Goal: Task Accomplishment & Management: Manage account settings

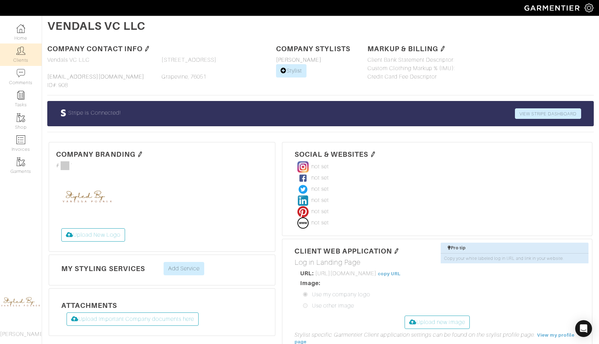
click at [21, 54] on img at bounding box center [20, 50] width 9 height 9
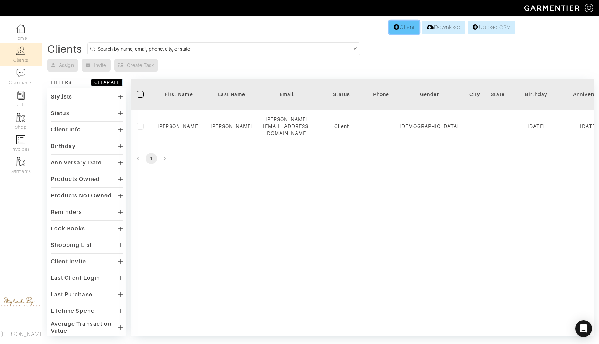
click at [402, 29] on link "Client" at bounding box center [404, 27] width 30 height 13
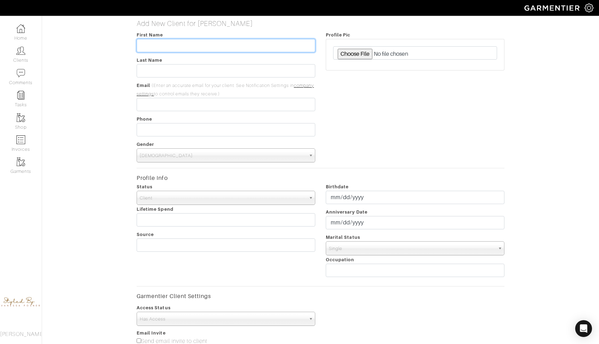
click at [241, 44] on input "text" at bounding box center [226, 45] width 179 height 13
type input "Ilona"
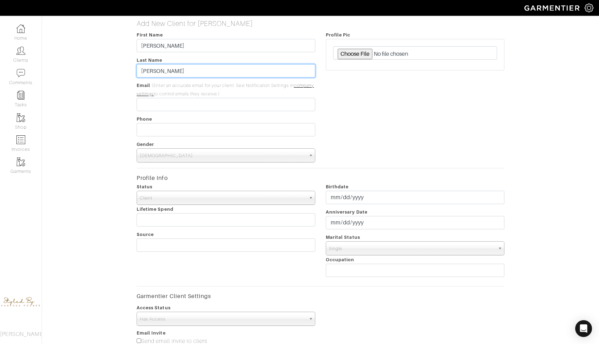
type input "Friedman"
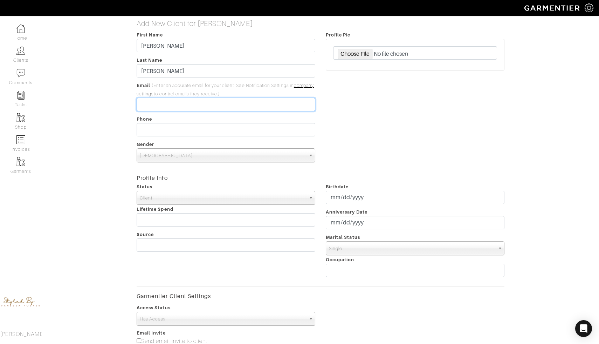
click at [221, 104] on input "email" at bounding box center [226, 104] width 179 height 13
type input "[EMAIL_ADDRESS][DOMAIN_NAME]"
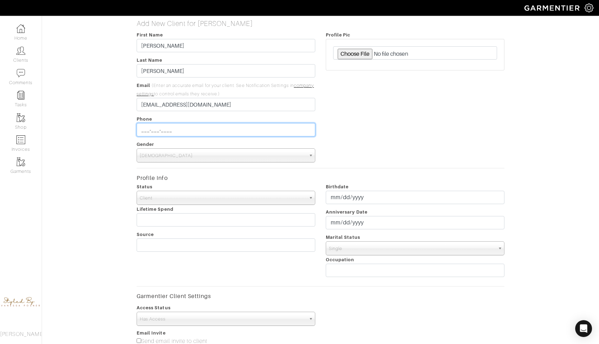
click at [216, 126] on input "___-___-____" at bounding box center [226, 129] width 179 height 13
type input "[PHONE_NUMBER]"
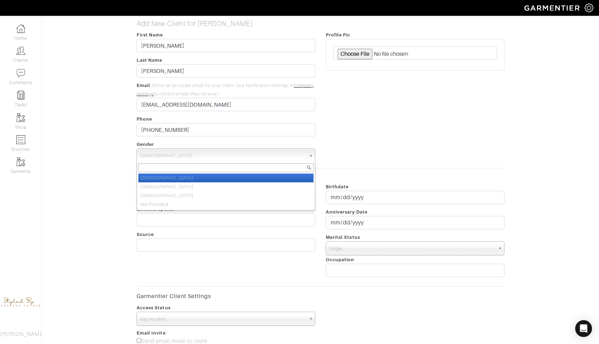
click at [201, 153] on span "Male" at bounding box center [223, 155] width 166 height 14
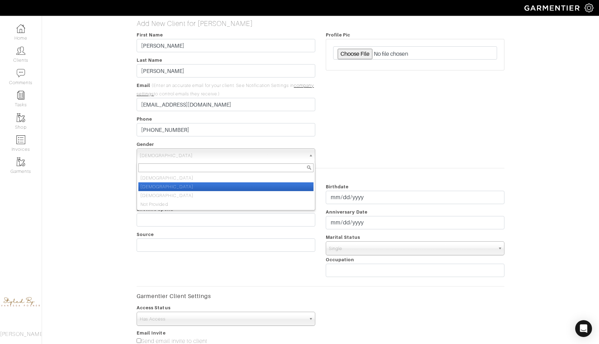
click at [193, 188] on li "Female" at bounding box center [225, 186] width 175 height 9
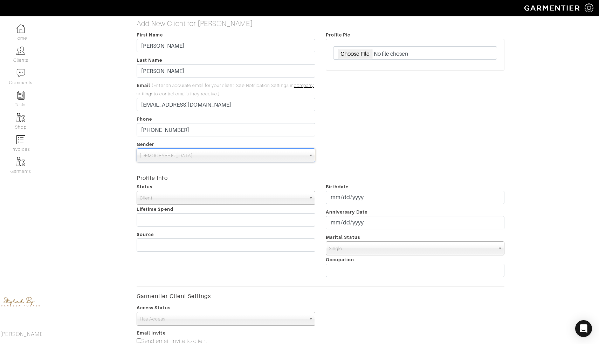
select select "Female"
click at [193, 200] on span "Client" at bounding box center [223, 198] width 166 height 14
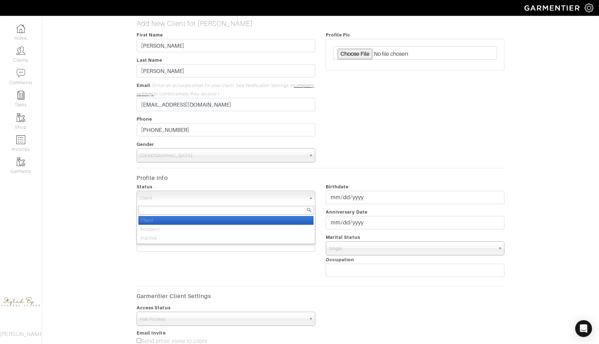
click at [187, 220] on li "Client" at bounding box center [225, 220] width 175 height 9
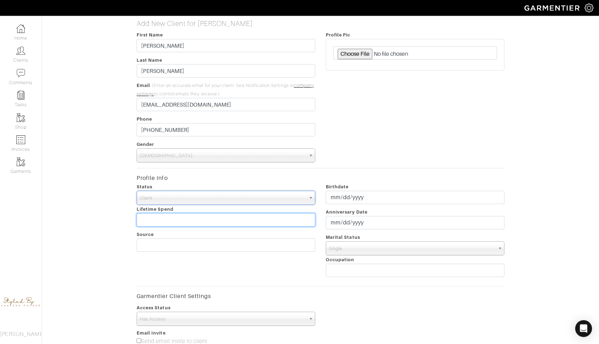
click at [187, 220] on input "text" at bounding box center [226, 219] width 179 height 13
type input "100,000$"
click at [343, 245] on span "Single" at bounding box center [412, 248] width 166 height 14
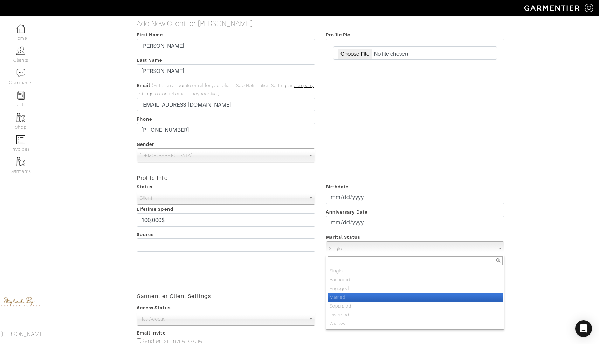
click at [339, 298] on li "Married" at bounding box center [414, 296] width 175 height 9
select select "Married"
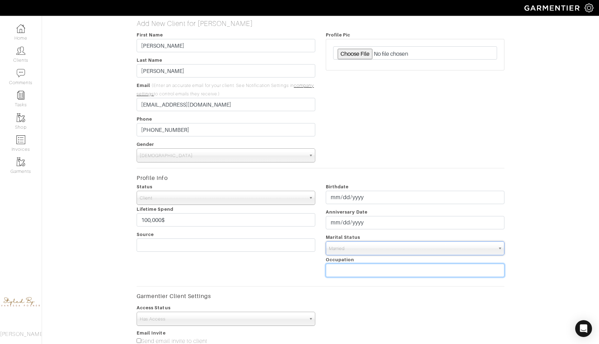
click at [352, 270] on input "text" at bounding box center [415, 269] width 179 height 13
type input "W"
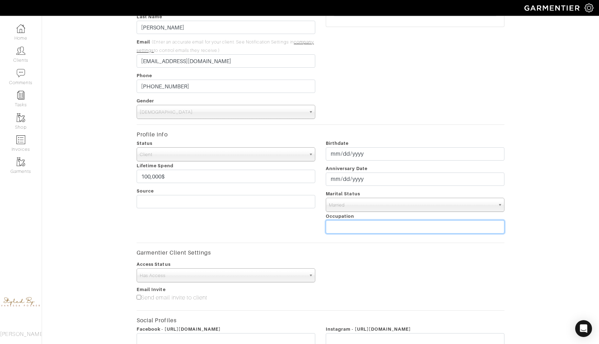
scroll to position [44, 0]
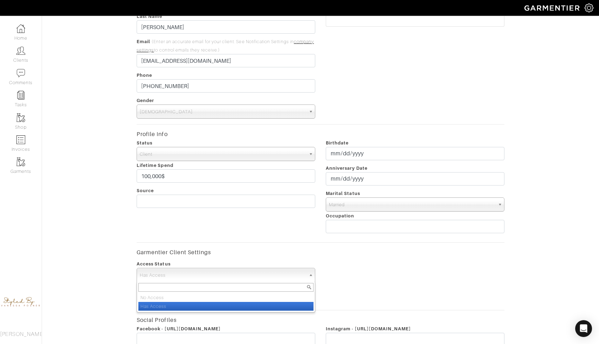
click at [271, 279] on span "Has Access" at bounding box center [223, 275] width 166 height 14
click at [265, 309] on li "Has Access" at bounding box center [225, 306] width 175 height 9
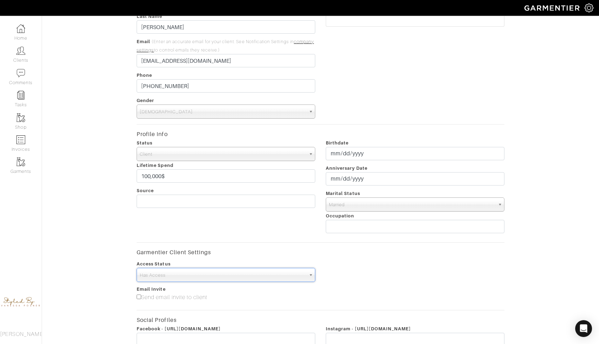
click at [188, 166] on div "Status Client Prospect Inactive Client Client Prospect Inactive Lifetime Spend …" at bounding box center [225, 187] width 189 height 98
drag, startPoint x: 186, startPoint y: 173, endPoint x: 111, endPoint y: 169, distance: 74.7
click at [110, 171] on div "Add New Client for Vanessa Posner Salomon First Name Ilona Last Name Friedman E…" at bounding box center [320, 203] width 567 height 457
click at [138, 297] on input"] "Send email invite to client" at bounding box center [139, 296] width 5 height 5
checkbox input"] "true"
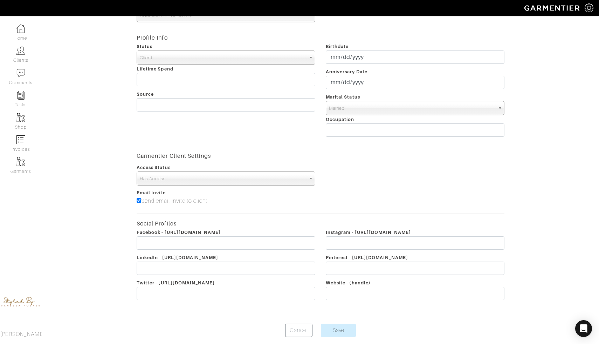
scroll to position [167, 0]
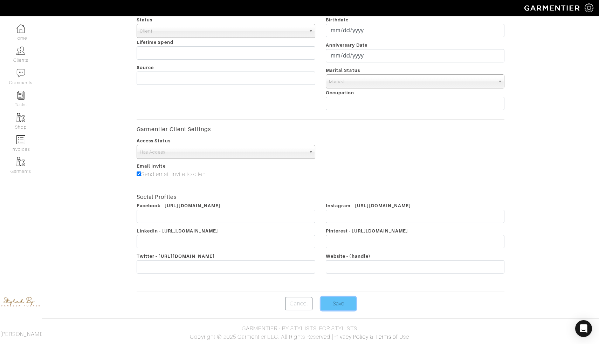
click at [334, 308] on input "Save" at bounding box center [338, 303] width 35 height 13
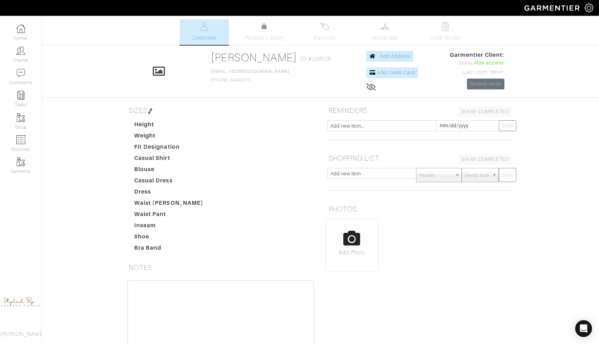
click at [169, 124] on dt "Height" at bounding box center [169, 125] width 80 height 11
click at [151, 111] on img at bounding box center [150, 111] width 6 height 6
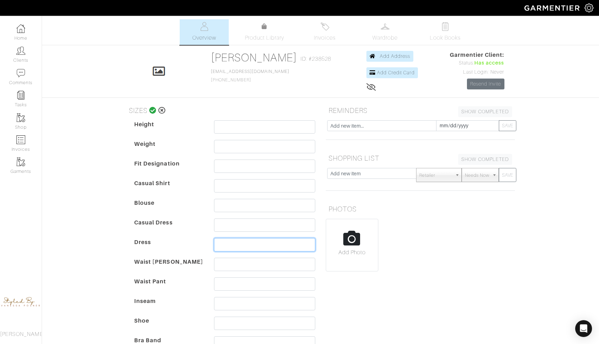
click at [247, 247] on input "text" at bounding box center [264, 244] width 101 height 13
type input "M / 8"
click at [233, 268] on input "text" at bounding box center [264, 263] width 101 height 13
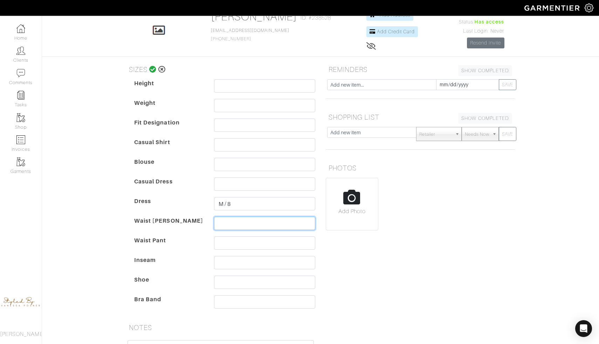
scroll to position [46, 0]
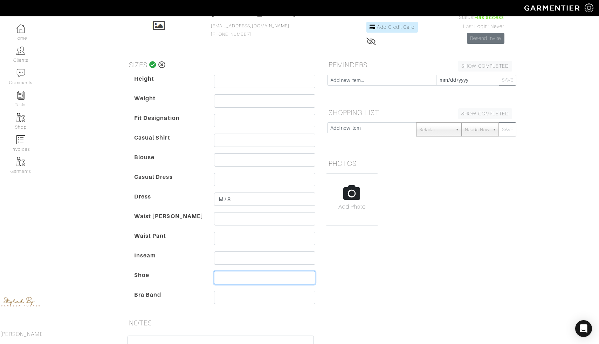
click at [229, 273] on input "text" at bounding box center [264, 277] width 101 height 13
type input "6"
click at [226, 158] on input "text" at bounding box center [264, 159] width 101 height 13
type input "M"
type input "8"
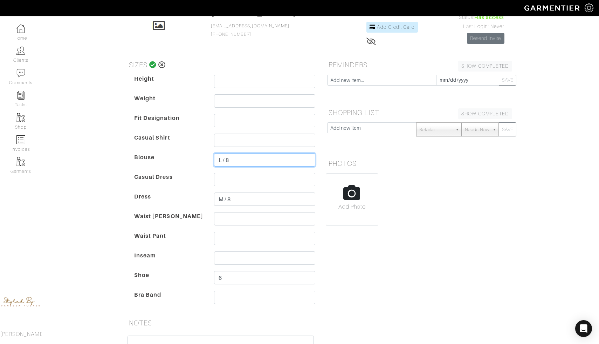
type input "L / 8"
click at [227, 143] on input "text" at bounding box center [264, 139] width 101 height 13
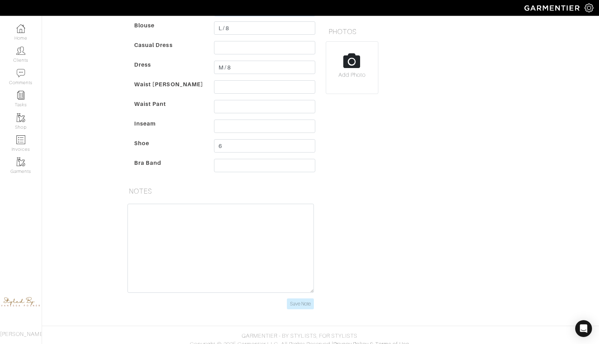
scroll to position [185, 0]
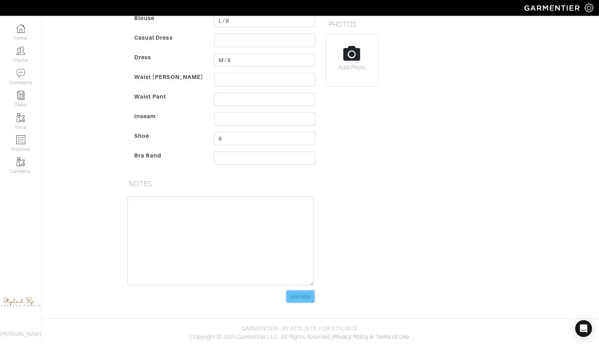
click at [297, 298] on input "Save Note" at bounding box center [300, 296] width 27 height 11
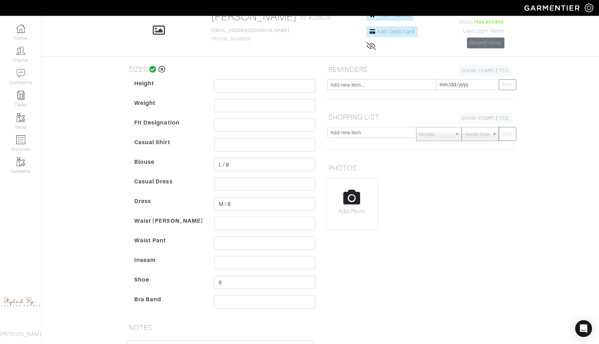
scroll to position [0, 0]
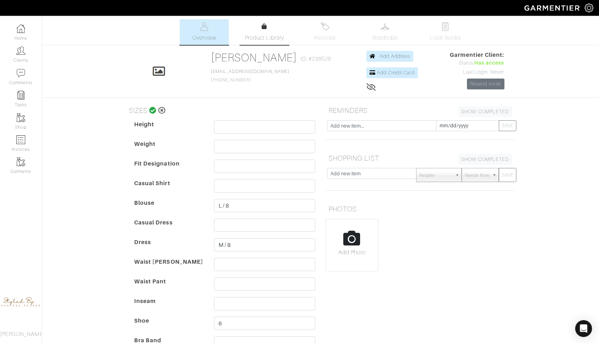
click at [275, 30] on link "Product Library" at bounding box center [264, 32] width 49 height 20
click at [266, 27] on icon at bounding box center [264, 26] width 5 height 6
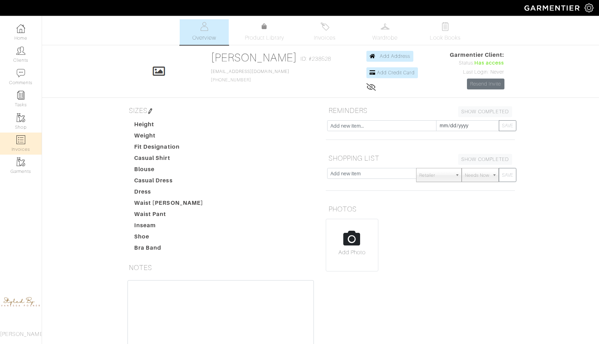
click at [19, 133] on link "Invoices" at bounding box center [21, 143] width 42 height 22
select select
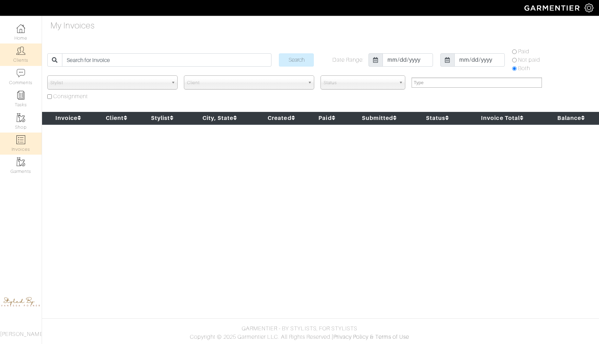
click at [23, 60] on link "Clients" at bounding box center [21, 54] width 42 height 22
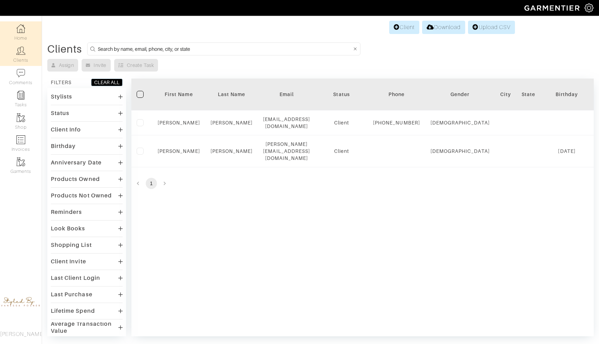
click at [18, 38] on link "Home" at bounding box center [21, 32] width 42 height 22
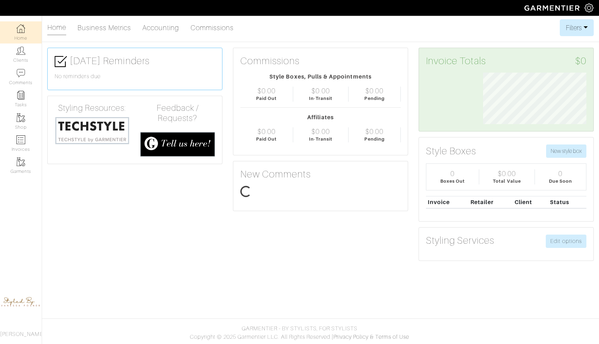
scroll to position [51, 114]
click at [556, 240] on link "Edit options" at bounding box center [566, 240] width 41 height 13
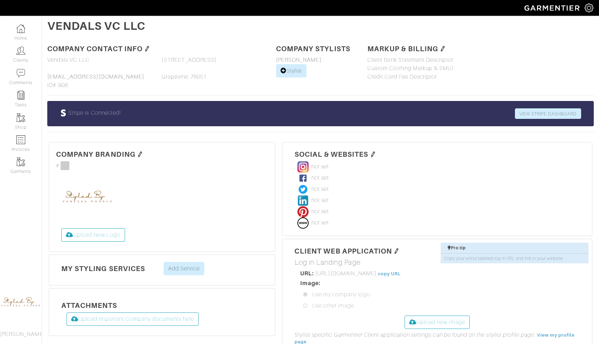
click at [589, 8] on img at bounding box center [588, 8] width 9 height 9
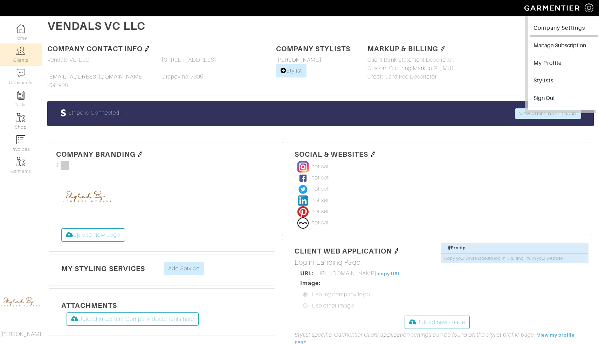
click at [20, 57] on link "Clients" at bounding box center [21, 54] width 42 height 22
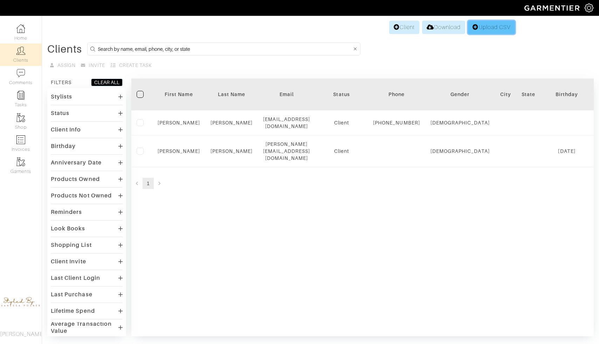
click at [497, 27] on link "Upload CSV" at bounding box center [491, 27] width 47 height 13
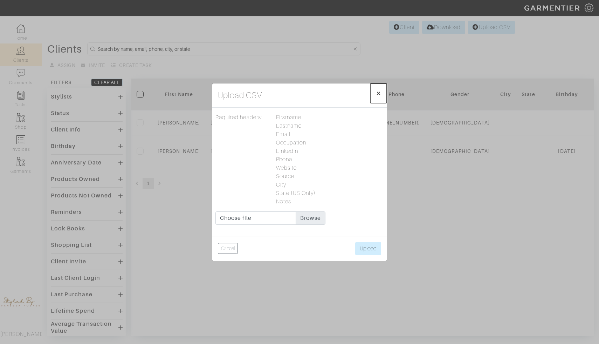
click at [379, 92] on span "×" at bounding box center [378, 92] width 5 height 9
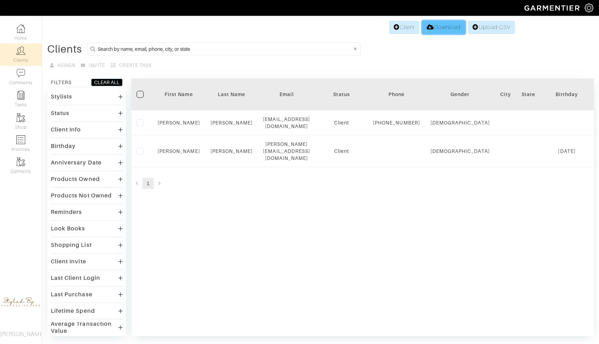
click at [441, 31] on link "Download" at bounding box center [443, 27] width 43 height 13
click at [22, 98] on img at bounding box center [20, 95] width 9 height 9
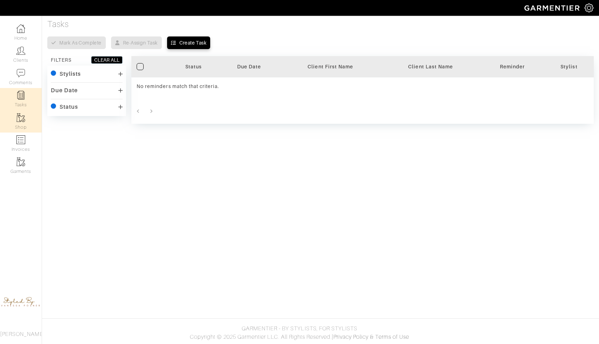
click at [26, 121] on link "Shop" at bounding box center [21, 121] width 42 height 22
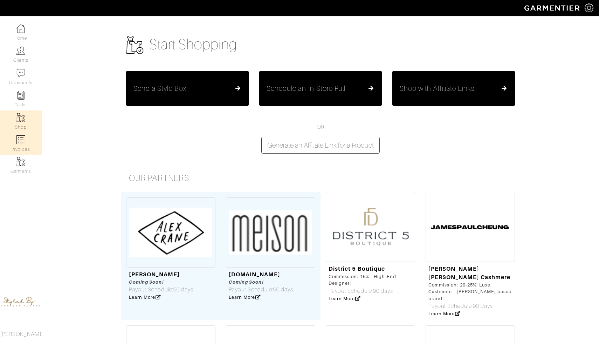
click at [19, 144] on img at bounding box center [20, 139] width 9 height 9
select select
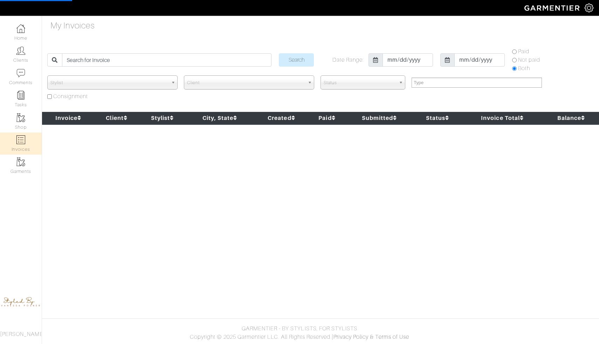
select select
click at [154, 81] on span "Stylist" at bounding box center [109, 83] width 118 height 14
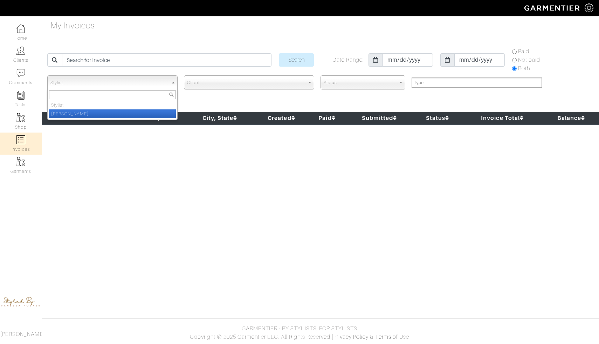
click at [146, 113] on li "[PERSON_NAME]" at bounding box center [112, 113] width 127 height 9
select select "1555"
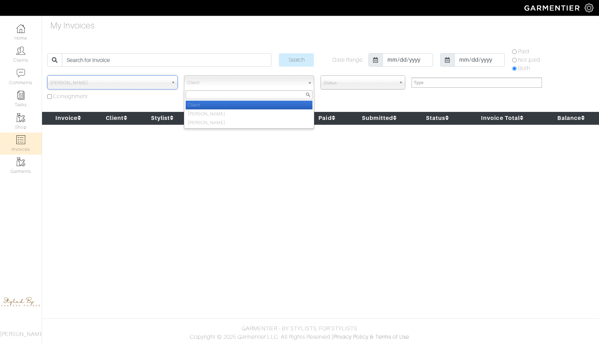
click at [226, 77] on span "Client" at bounding box center [246, 83] width 118 height 14
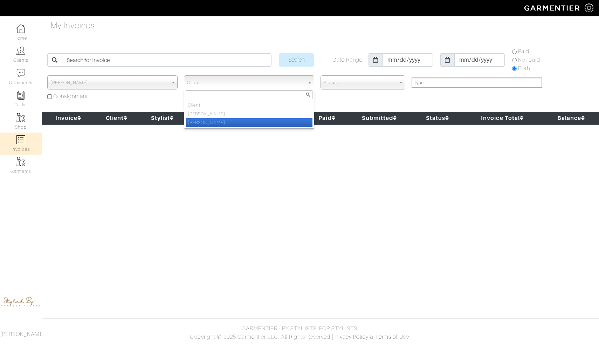
click at [220, 121] on li "[PERSON_NAME]" at bounding box center [249, 122] width 127 height 9
select select "238528"
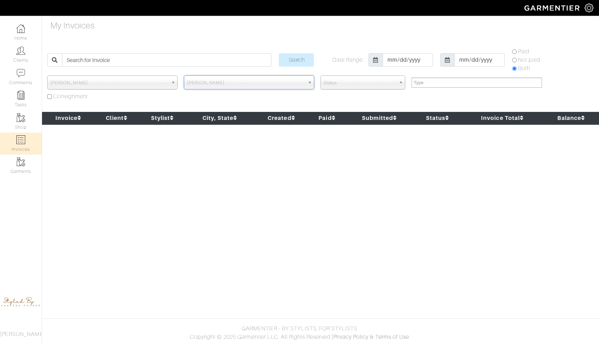
click at [332, 85] on span "Status" at bounding box center [360, 83] width 72 height 14
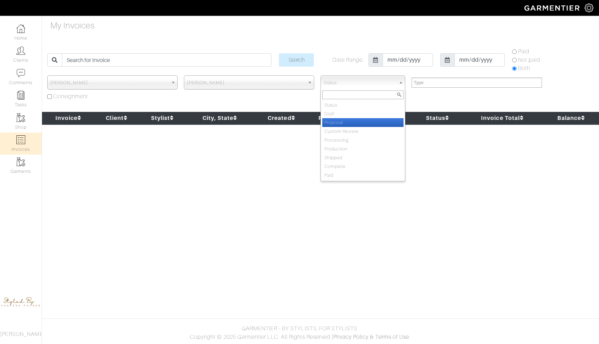
click at [334, 124] on li "Proposal" at bounding box center [362, 122] width 81 height 9
select select "Proposal"
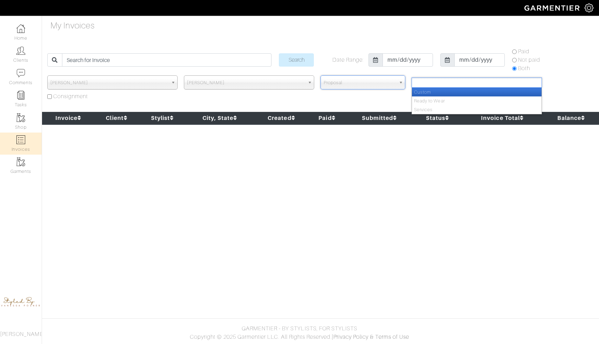
click at [431, 82] on input "text" at bounding box center [423, 82] width 19 height 9
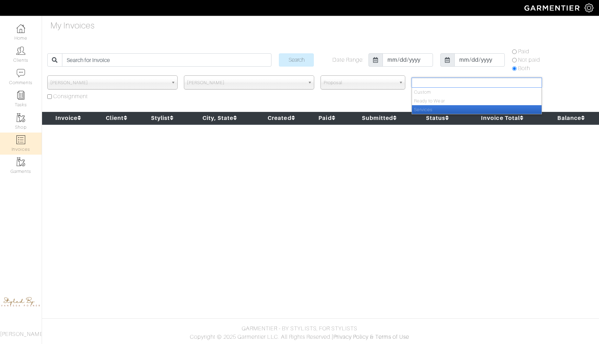
click at [424, 111] on li "Services" at bounding box center [477, 109] width 130 height 9
select select "Services"
click at [49, 96] on input "Consignment" at bounding box center [49, 96] width 5 height 5
checkbox input "false"
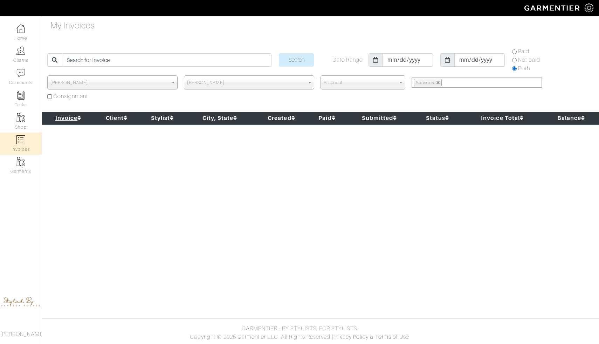
click at [80, 117] on icon at bounding box center [79, 118] width 4 height 6
select select
click at [80, 117] on icon at bounding box center [80, 118] width 5 height 6
select select
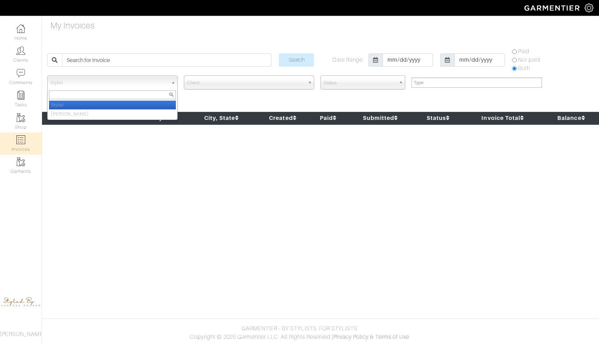
click at [162, 84] on span "Stylist" at bounding box center [109, 83] width 118 height 14
click at [158, 111] on li "[PERSON_NAME]" at bounding box center [112, 113] width 127 height 9
select select "1555"
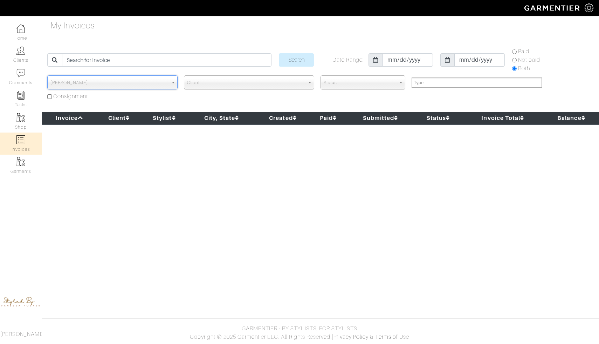
click at [245, 83] on span "Client" at bounding box center [246, 83] width 118 height 14
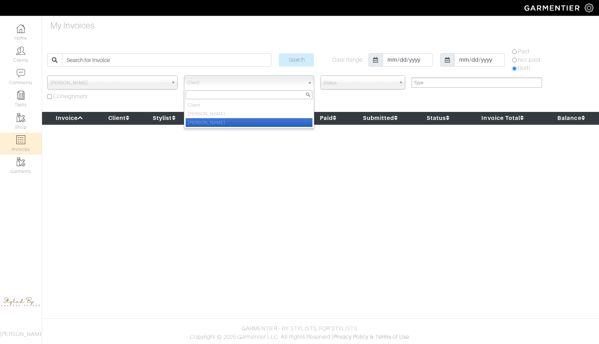
click at [227, 120] on li "[PERSON_NAME]" at bounding box center [249, 122] width 127 height 9
select select "238528"
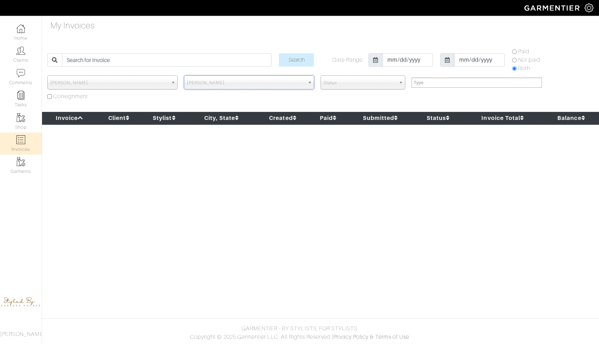
click at [333, 78] on span "Status" at bounding box center [360, 83] width 72 height 14
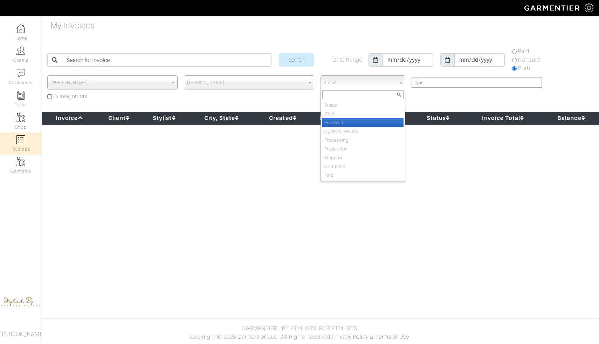
click at [345, 122] on li "Proposal" at bounding box center [362, 122] width 81 height 9
select select "Proposal"
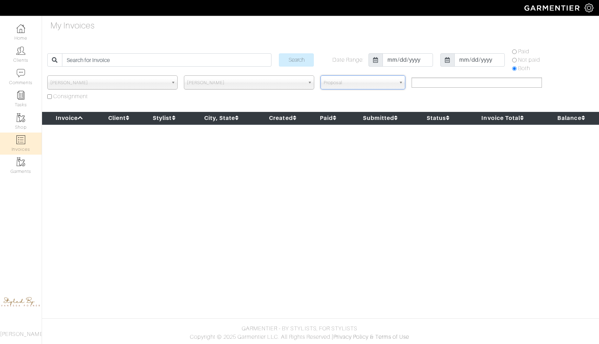
click at [418, 82] on input "text" at bounding box center [423, 82] width 19 height 9
click at [418, 109] on li "Services" at bounding box center [477, 109] width 130 height 9
select select "Services"
click at [22, 37] on link "Home" at bounding box center [21, 32] width 42 height 22
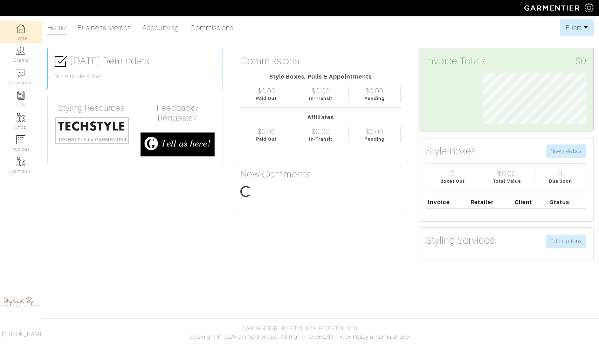
scroll to position [51, 114]
click at [564, 244] on link "Edit options" at bounding box center [566, 240] width 41 height 13
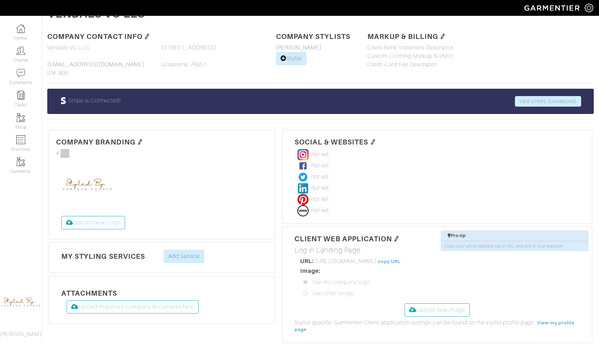
scroll to position [14, 0]
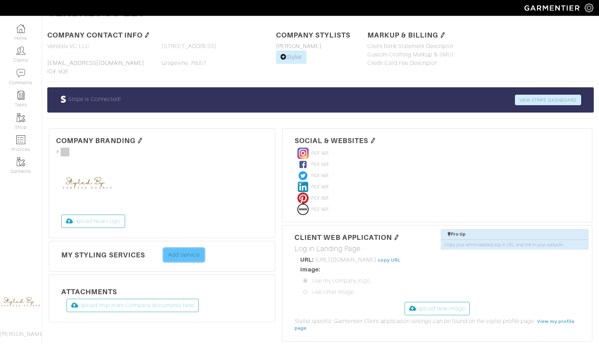
click at [196, 255] on link "Add Service" at bounding box center [184, 254] width 41 height 13
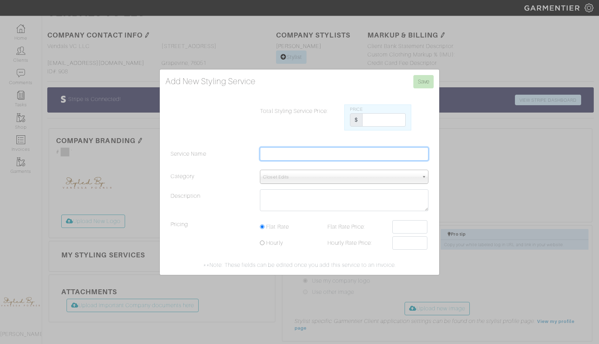
click at [290, 155] on input "Service Name" at bounding box center [344, 153] width 168 height 13
click at [307, 178] on span "Closet Edits" at bounding box center [341, 177] width 156 height 14
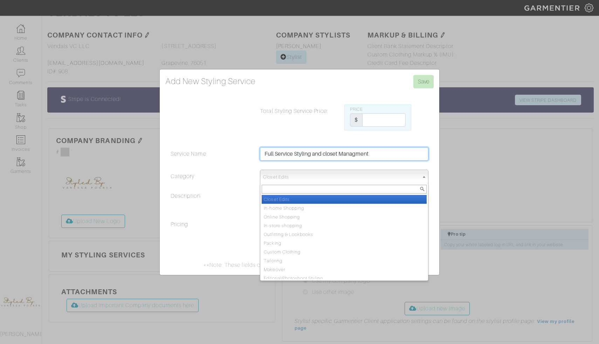
click at [358, 154] on input "Full Service Styling and closet Managment" at bounding box center [344, 153] width 168 height 13
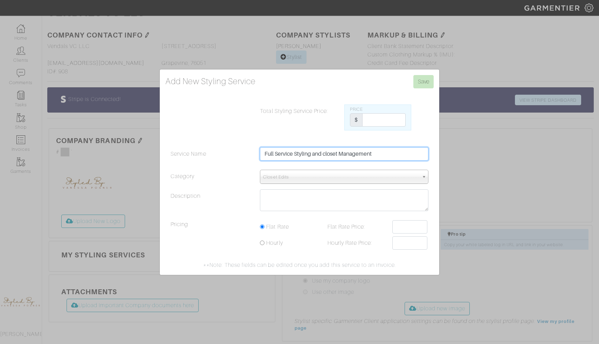
click at [327, 155] on input "Full Service Styling and closet Management" at bounding box center [344, 153] width 168 height 13
type input "Full Service Styling and Closet Management"
click at [311, 176] on span "Closet Edits" at bounding box center [341, 177] width 156 height 14
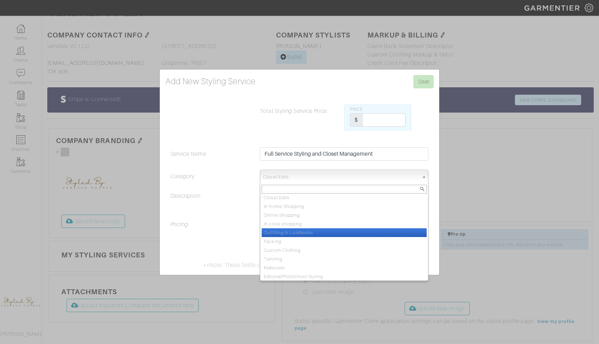
scroll to position [0, 0]
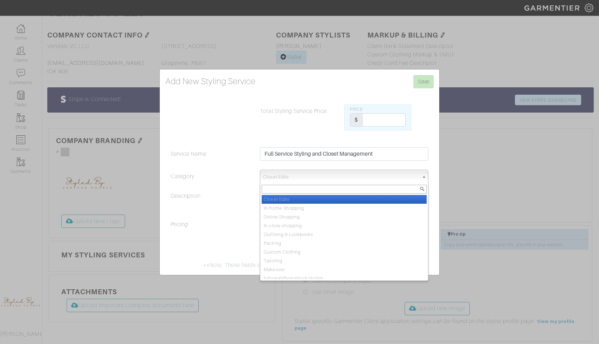
click at [295, 198] on li "Closet Edits" at bounding box center [344, 199] width 165 height 9
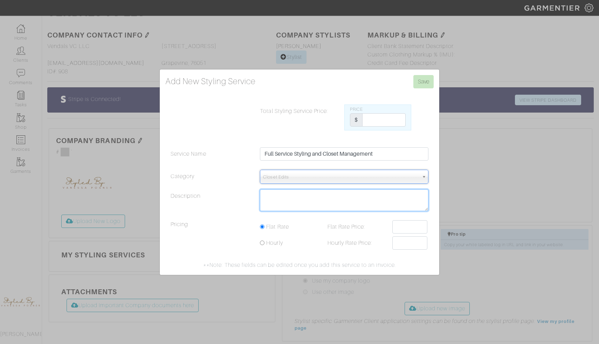
click at [295, 198] on textarea "Description" at bounding box center [344, 200] width 168 height 22
drag, startPoint x: 385, startPoint y: 194, endPoint x: 112, endPoint y: 189, distance: 272.5
click at [112, 190] on div "Add New Styling Service Save Total Styling Service Price: Price $ Service Name …" at bounding box center [299, 172] width 599 height 344
paste textarea "Look your best and save time by collaboratively planing your monthly wardrobe n…"
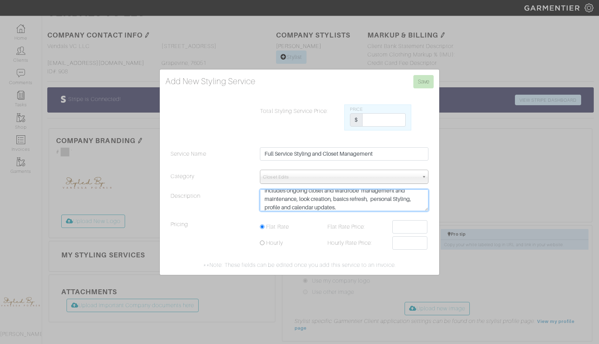
paste textarea "Look your best and save time by collaboratively planing your monthly wardrobe n…"
type textarea "Look your best and save time by collaboratively planing your monthly wardrobe n…"
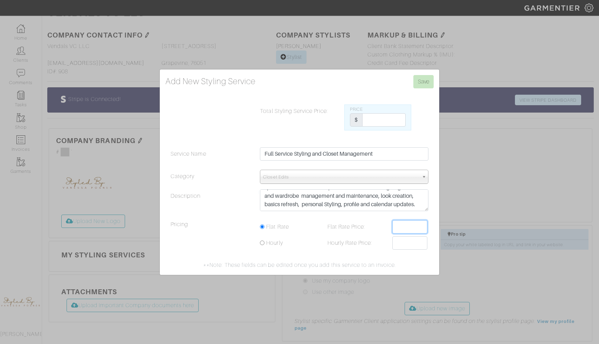
click at [401, 225] on input "Flat Rate Price:" at bounding box center [409, 226] width 35 height 13
type input "2500"
click at [369, 123] on input "Total Styling Service Price:" at bounding box center [383, 119] width 43 height 13
type input "2500"
click at [426, 85] on input "Save" at bounding box center [423, 81] width 20 height 13
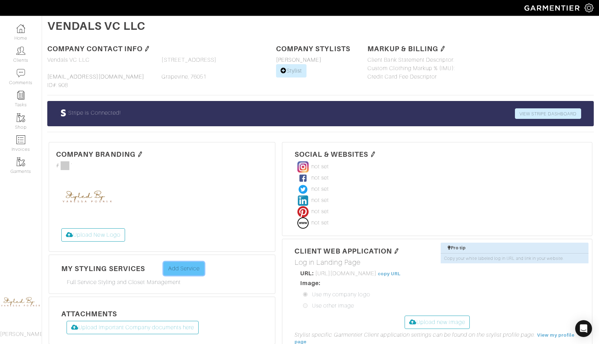
click at [178, 271] on link "Add Service" at bounding box center [184, 268] width 41 height 13
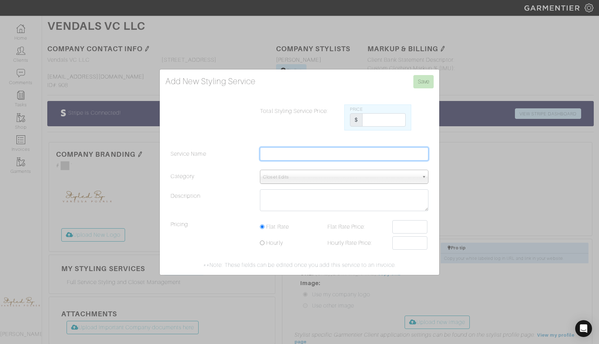
click at [288, 155] on input "Service Name" at bounding box center [344, 153] width 168 height 13
type input "Closet Digitalization and Onboarding"
click at [291, 171] on span "Closet Edits" at bounding box center [341, 177] width 156 height 14
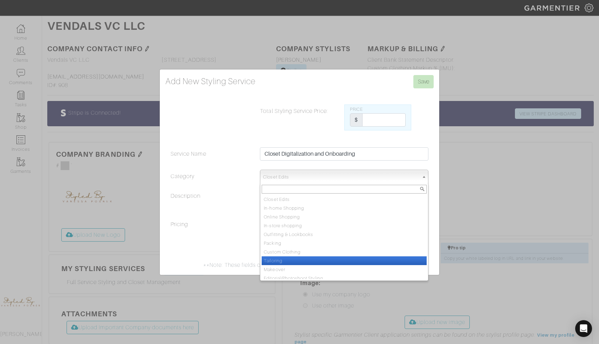
scroll to position [21, 0]
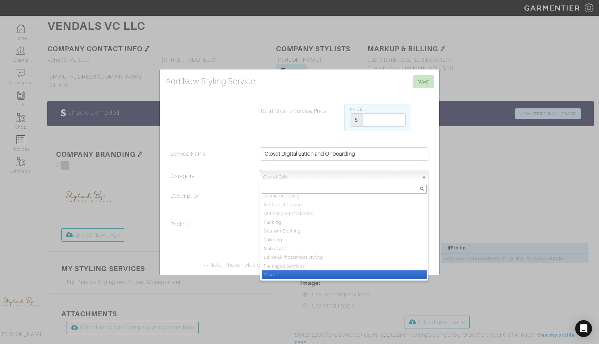
click at [283, 274] on li "Other" at bounding box center [344, 274] width 165 height 9
select select "Other"
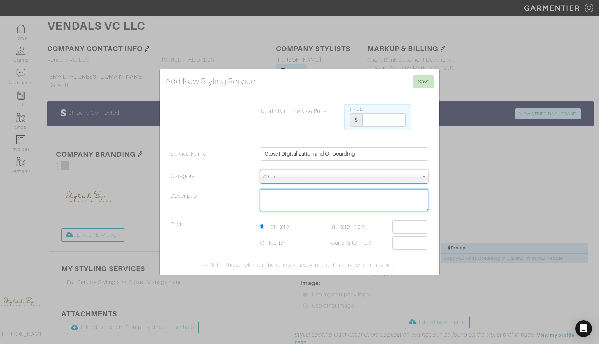
click at [284, 201] on textarea "Description" at bounding box center [344, 200] width 168 height 22
paste textarea "Your Personal Styling Profile is where you access your digital wardrobe, look b…"
type textarea "Your Personal Styling Profile is where you access your digital wardrobe, look b…"
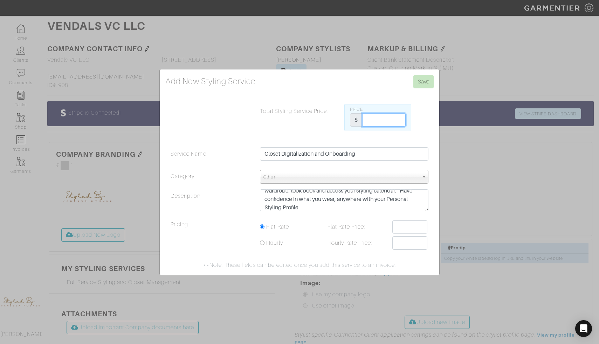
click at [382, 119] on input "Total Styling Service Price:" at bounding box center [383, 119] width 43 height 13
type input "2500"
click at [421, 86] on input "Save" at bounding box center [423, 81] width 20 height 13
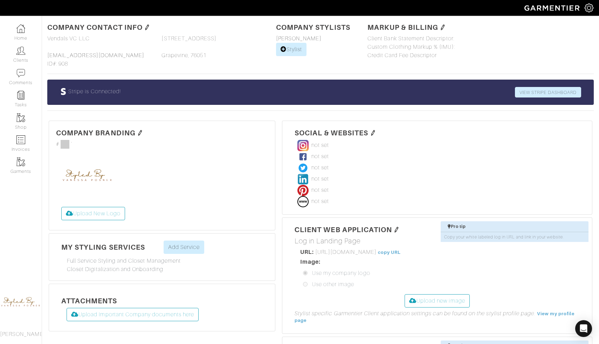
scroll to position [20, 0]
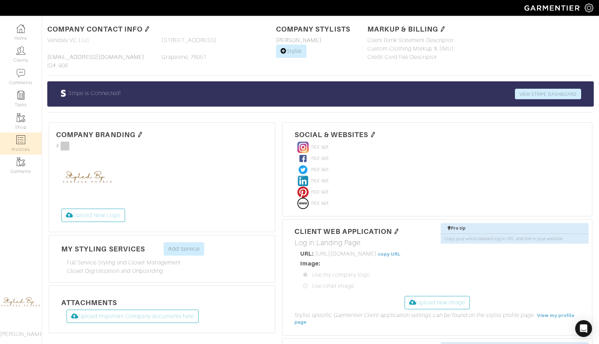
click at [22, 143] on img at bounding box center [20, 139] width 9 height 9
select select
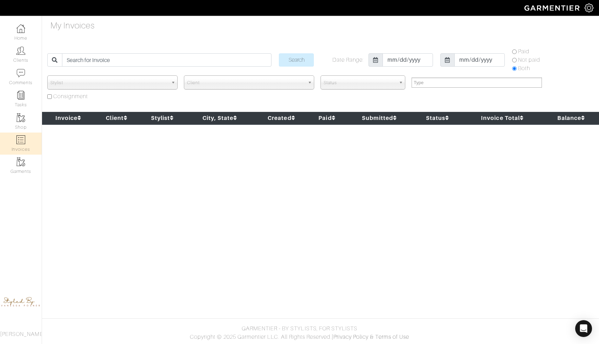
click at [223, 87] on span "Client" at bounding box center [246, 83] width 118 height 14
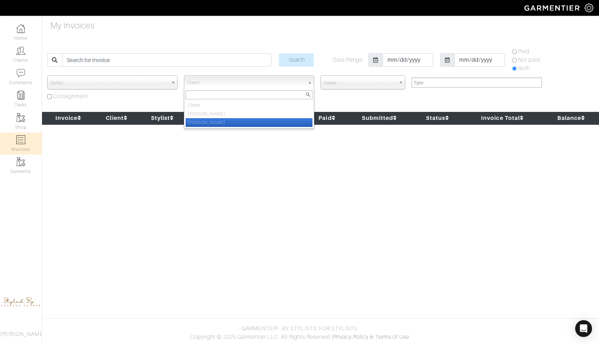
click at [214, 121] on li "[PERSON_NAME]" at bounding box center [249, 122] width 127 height 9
select select "238528"
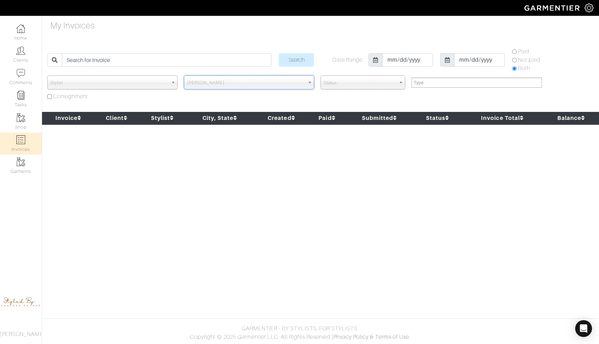
click at [159, 82] on span "Stylist" at bounding box center [109, 83] width 118 height 14
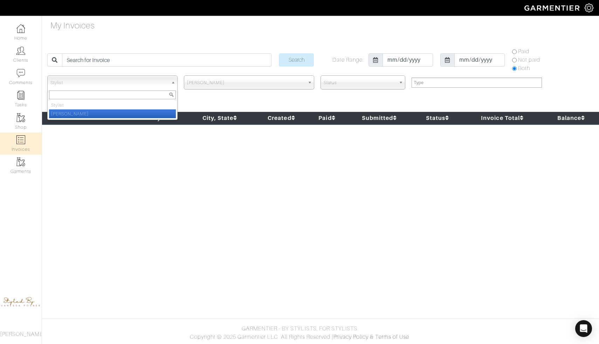
click at [153, 113] on li "[PERSON_NAME]" at bounding box center [112, 113] width 127 height 9
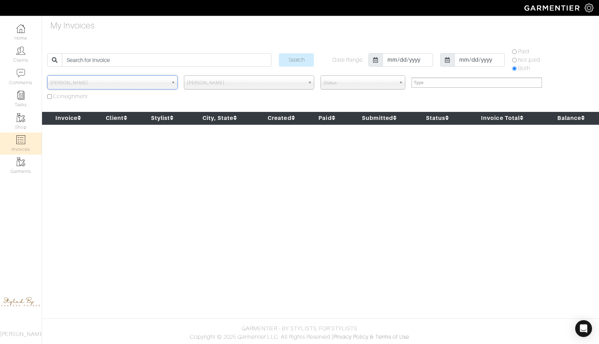
select select "1555"
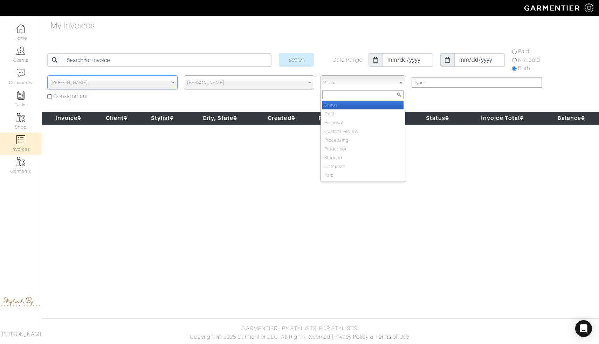
click at [365, 81] on span "Status" at bounding box center [360, 83] width 72 height 14
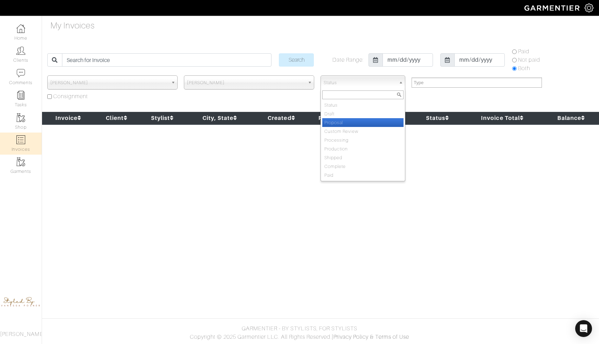
click at [353, 123] on li "Proposal" at bounding box center [362, 122] width 81 height 9
select select "Proposal"
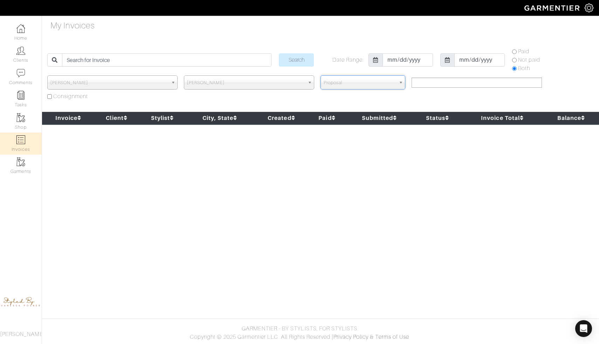
click at [437, 84] on ul at bounding box center [476, 82] width 130 height 10
click at [434, 105] on li "Services" at bounding box center [477, 109] width 130 height 9
select select "Services"
click at [452, 100] on div "Stylist [PERSON_NAME] [PERSON_NAME] [PERSON_NAME] Stylist [PERSON_NAME] Client …" at bounding box center [319, 89] width 546 height 28
click at [31, 39] on link "Home" at bounding box center [21, 32] width 42 height 22
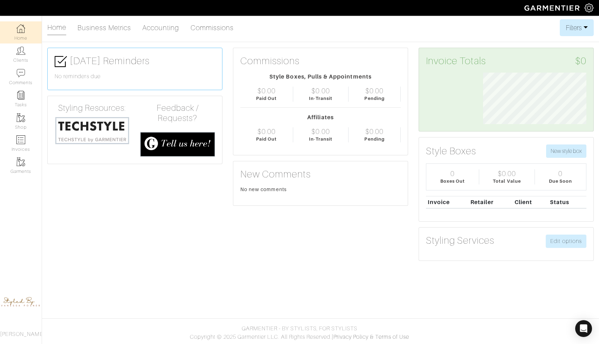
scroll to position [51, 114]
click at [117, 25] on link "Business Metrics" at bounding box center [104, 28] width 54 height 14
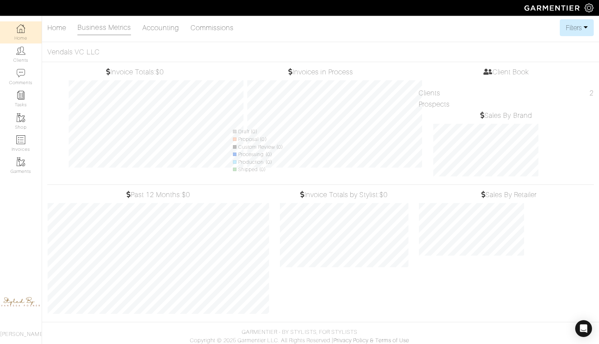
scroll to position [123, 139]
click at [58, 26] on link "Home" at bounding box center [56, 28] width 19 height 14
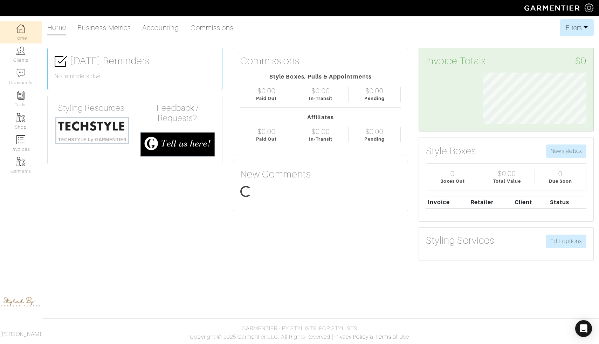
scroll to position [51, 114]
click at [27, 49] on link "Clients" at bounding box center [21, 54] width 42 height 22
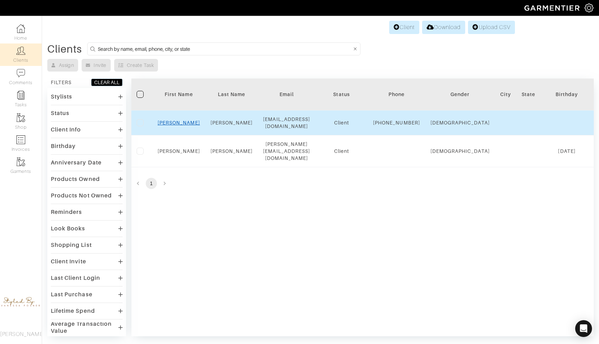
click at [180, 124] on link "[PERSON_NAME]" at bounding box center [179, 123] width 42 height 6
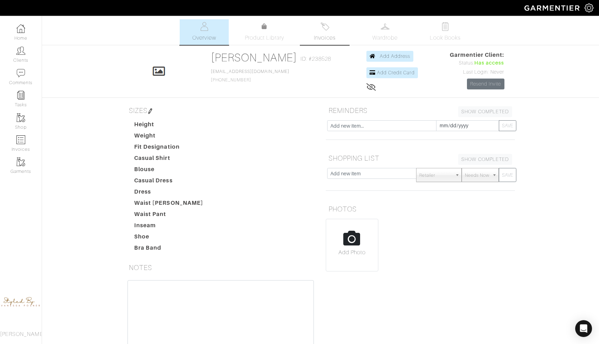
click at [332, 29] on link "Invoices" at bounding box center [324, 32] width 49 height 26
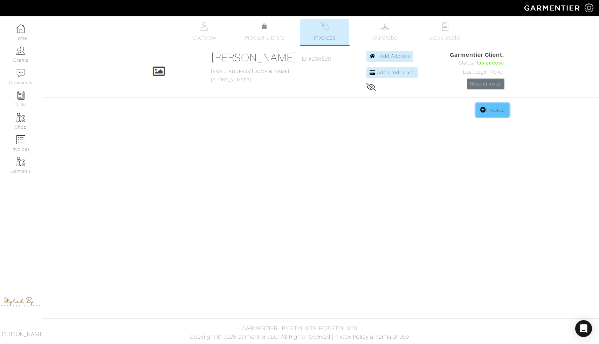
click at [481, 115] on link "Invoice" at bounding box center [493, 109] width 34 height 13
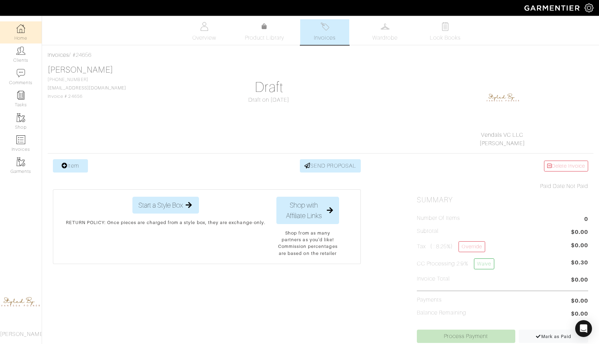
click at [24, 32] on img at bounding box center [20, 28] width 9 height 9
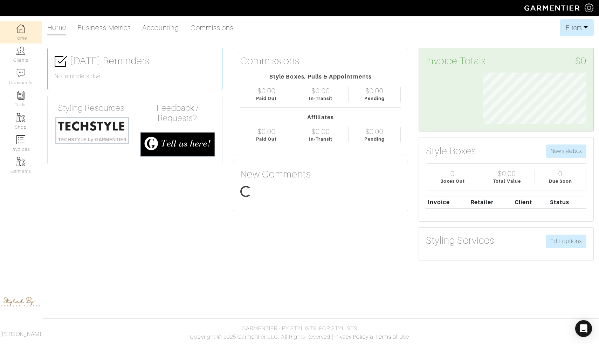
scroll to position [51, 114]
click at [13, 55] on link "Clients" at bounding box center [21, 54] width 42 height 22
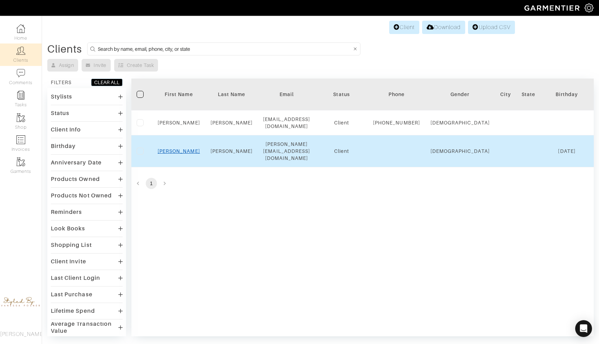
click at [177, 151] on link "[PERSON_NAME]" at bounding box center [179, 151] width 42 height 6
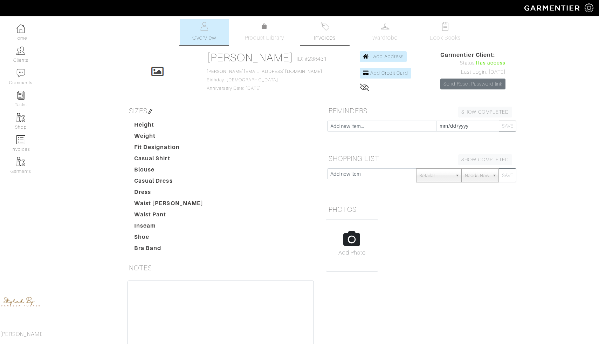
click at [316, 30] on link "Invoices" at bounding box center [324, 32] width 49 height 26
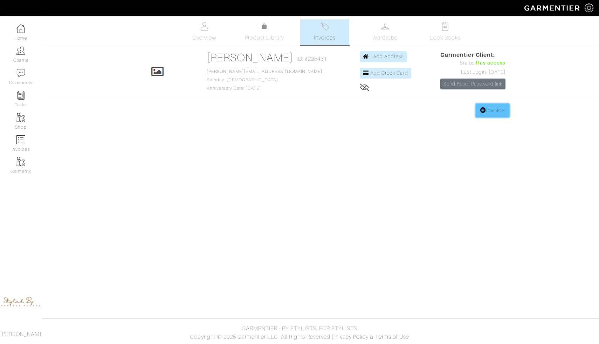
click at [487, 113] on link "Invoice" at bounding box center [493, 110] width 34 height 13
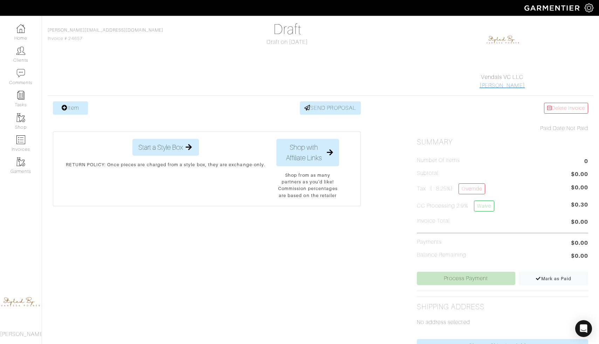
scroll to position [77, 0]
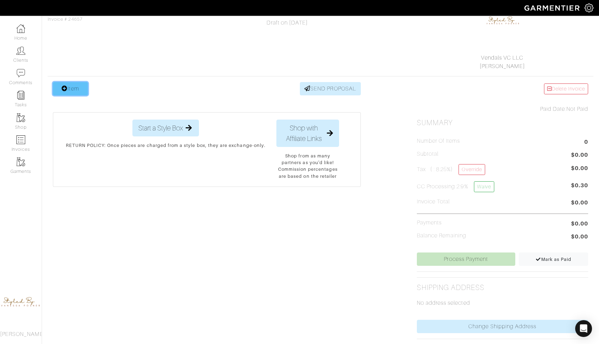
click at [63, 90] on icon at bounding box center [65, 88] width 6 height 6
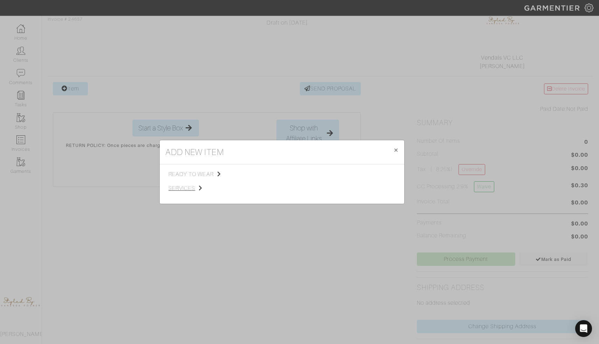
click at [187, 186] on span "services" at bounding box center [203, 188] width 70 height 8
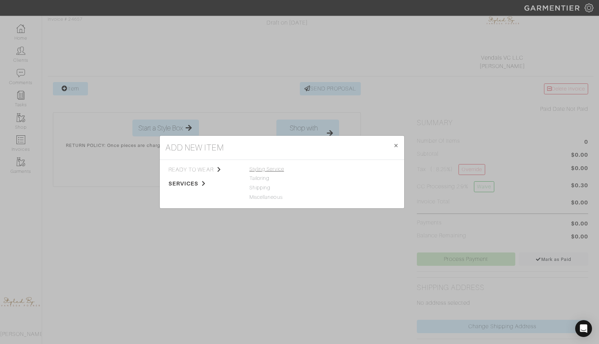
click at [252, 171] on span "Styling Service" at bounding box center [266, 169] width 35 height 6
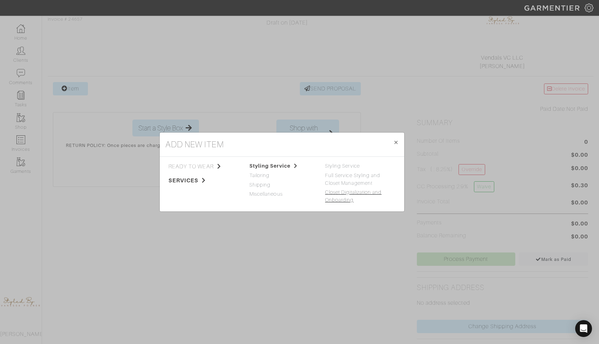
click at [343, 193] on link "Closet Digitalization and Onboarding" at bounding box center [353, 195] width 56 height 13
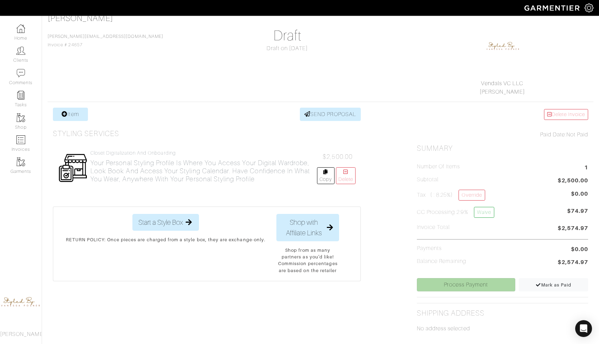
scroll to position [50, 0]
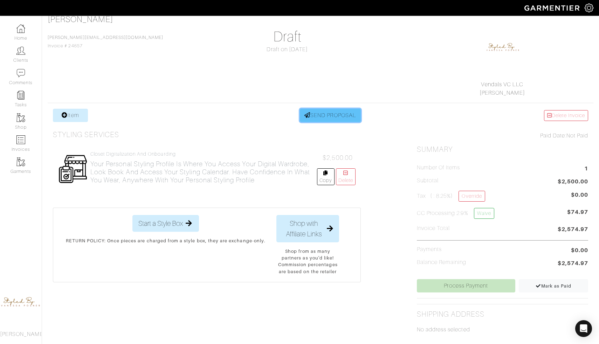
click at [351, 111] on link "SEND PROPOSAL" at bounding box center [330, 115] width 61 height 13
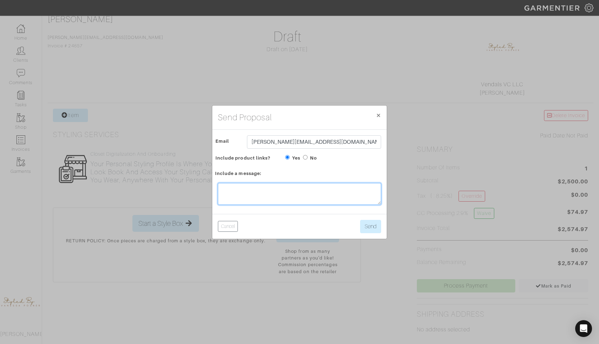
click at [285, 199] on textarea at bounding box center [299, 194] width 163 height 22
type textarea "tes"
click at [375, 227] on button "Send" at bounding box center [370, 226] width 21 height 13
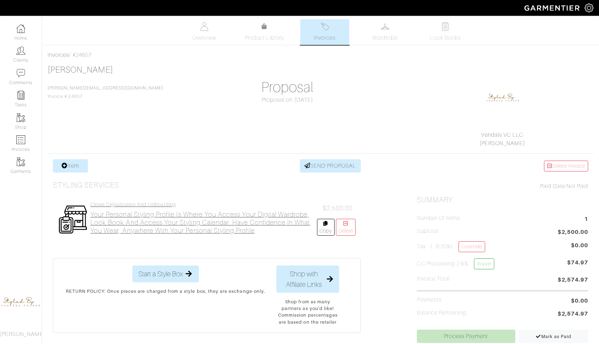
click at [140, 221] on h2 "Your Personal Styling Profile is where you access your digital wardrobe, look b…" at bounding box center [203, 222] width 227 height 24
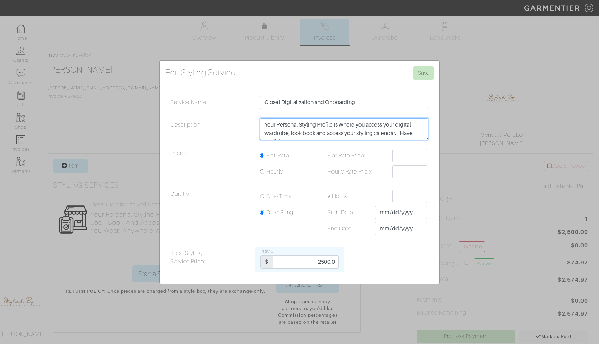
drag, startPoint x: 342, startPoint y: 134, endPoint x: 287, endPoint y: 101, distance: 64.3
click at [287, 101] on div "Service Name Closet Digitalization and Onboarding Description Your Personal Sty…" at bounding box center [299, 184] width 268 height 177
click at [324, 138] on textarea "Your Personal Styling Profile is where you access your digital wardrobe, look b…" at bounding box center [344, 129] width 168 height 22
paste textarea "nowing what is in your closet is foundational to a well rounded wardrobe. We wi…"
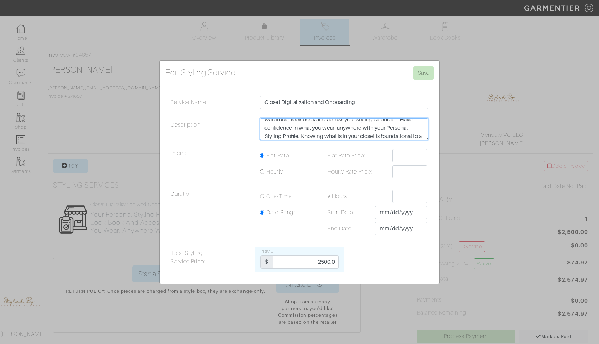
scroll to position [0, 0]
drag, startPoint x: 372, startPoint y: 135, endPoint x: 251, endPoint y: 106, distance: 124.3
click at [251, 106] on div "Service Name Closet Digitalization and Onboarding Description Your Personal Sty…" at bounding box center [299, 184] width 268 height 177
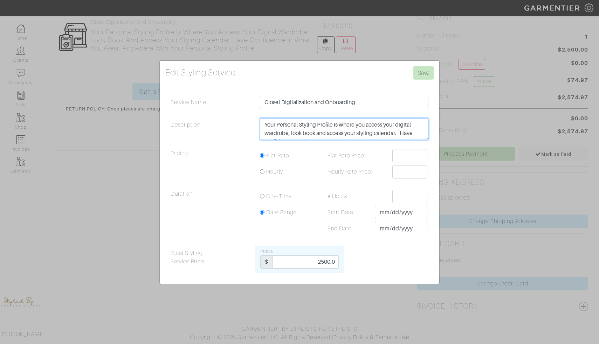
click at [265, 123] on textarea "Your Personal Styling Profile is where you access your digital wardrobe, look b…" at bounding box center [344, 129] width 168 height 22
paste textarea "nowing what is in your closet is foundational to a well rounded wardrobe. We wi…"
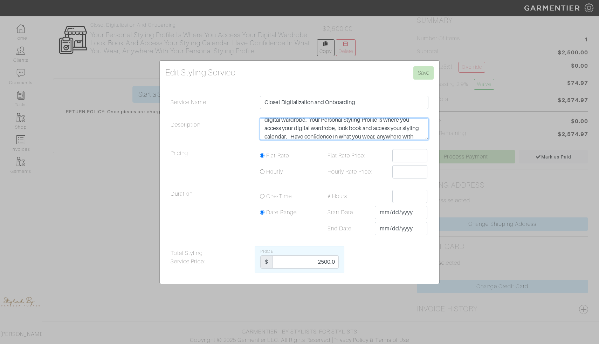
scroll to position [42, 0]
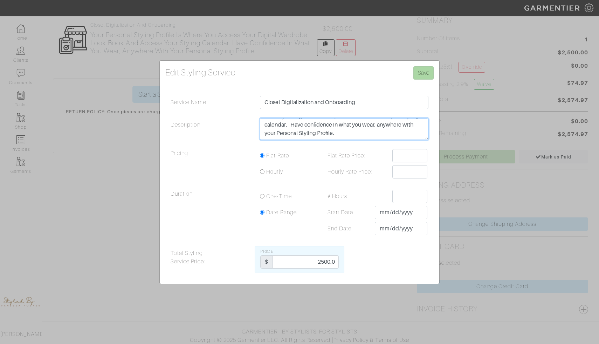
type textarea "Knowing what is in your closet is foundational to a well rounded wardrobe. We w…"
click at [418, 74] on input "Save" at bounding box center [423, 72] width 20 height 13
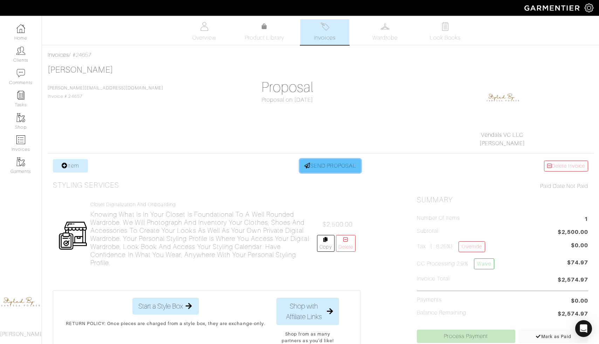
click at [313, 168] on link "SEND PROPOSAL" at bounding box center [330, 165] width 61 height 13
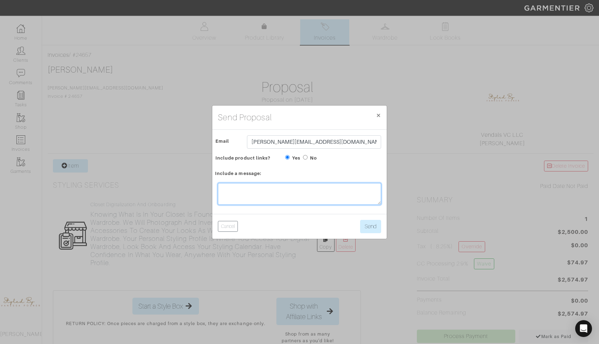
click at [281, 190] on textarea at bounding box center [299, 194] width 163 height 22
type textarea "TEST 2"
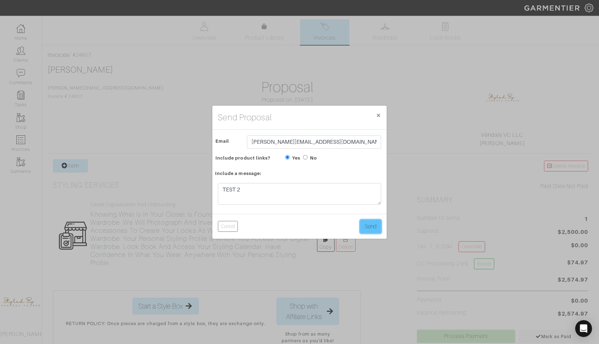
click at [371, 225] on button "Send" at bounding box center [370, 226] width 21 height 13
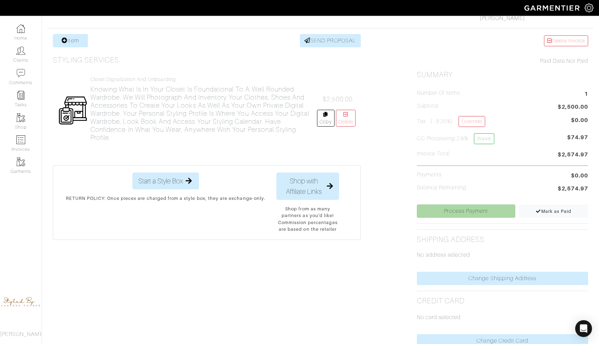
scroll to position [126, 0]
click at [464, 210] on link "Process Payment" at bounding box center [466, 209] width 98 height 13
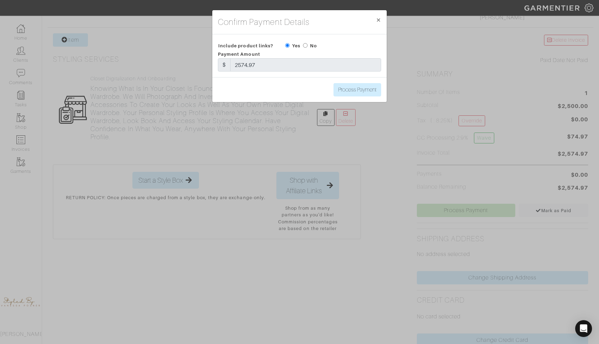
click at [310, 44] on div "No" at bounding box center [310, 45] width 14 height 8
click at [305, 44] on input "radio" at bounding box center [305, 45] width 5 height 5
radio input "true"
click at [354, 95] on input "Process Payment" at bounding box center [357, 89] width 48 height 13
type input "Process Payment"
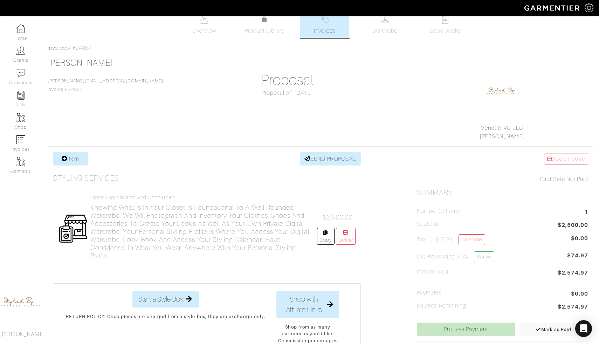
scroll to position [0, 0]
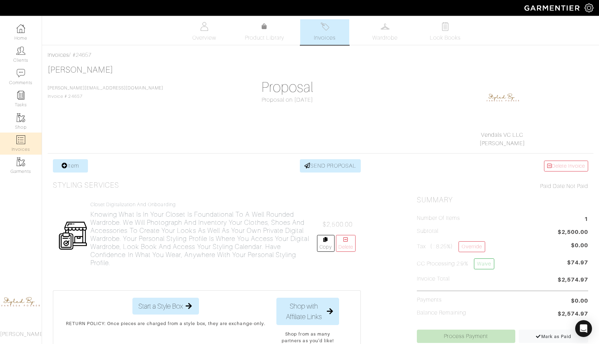
click at [22, 141] on img at bounding box center [20, 139] width 9 height 9
select select
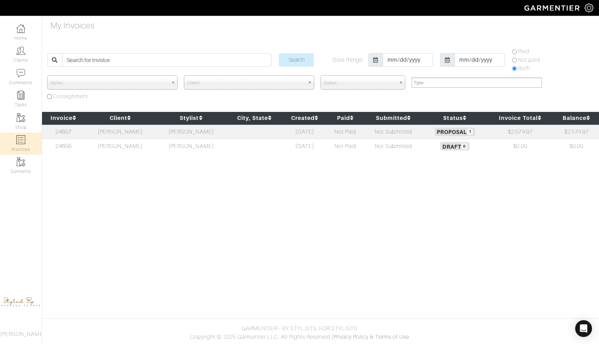
click at [467, 148] on span "0" at bounding box center [464, 146] width 6 height 6
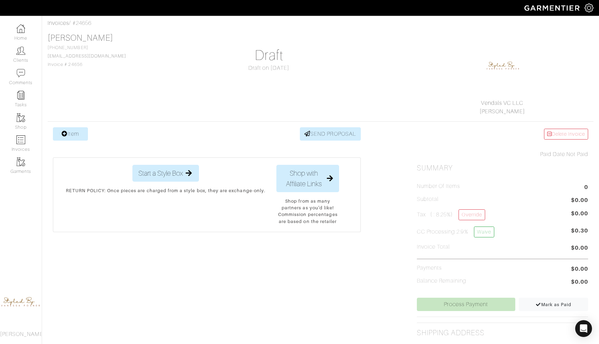
scroll to position [33, 0]
click at [68, 132] on link "Item" at bounding box center [70, 132] width 35 height 13
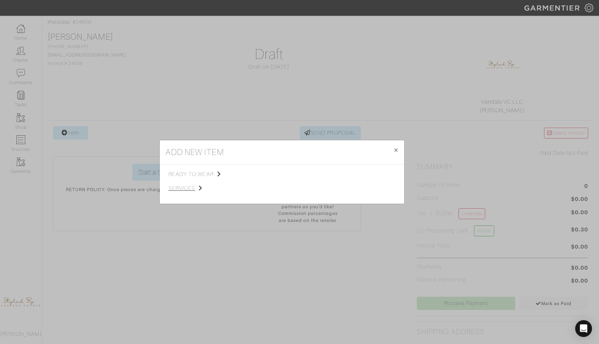
click at [194, 191] on span "services" at bounding box center [203, 188] width 70 height 8
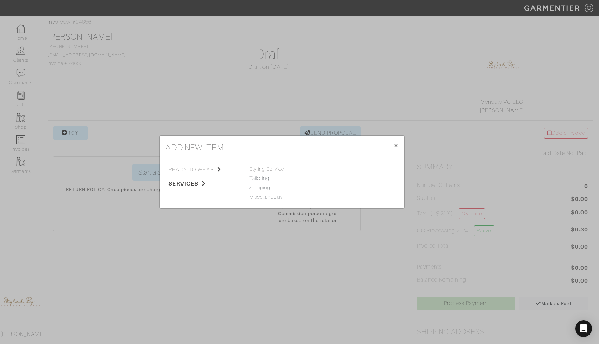
click at [188, 185] on span "services" at bounding box center [203, 183] width 70 height 8
click at [267, 169] on span "Styling Service" at bounding box center [266, 169] width 35 height 6
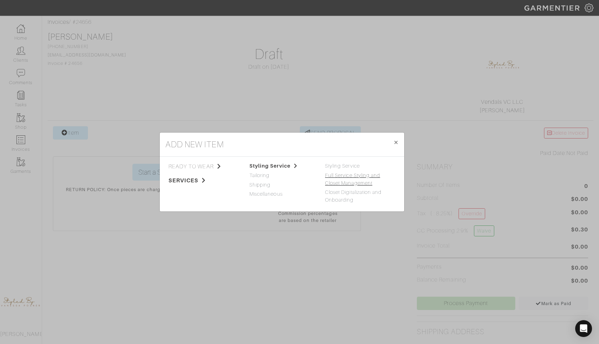
click at [362, 175] on link "Full Service Styling and Closet Management" at bounding box center [352, 178] width 55 height 13
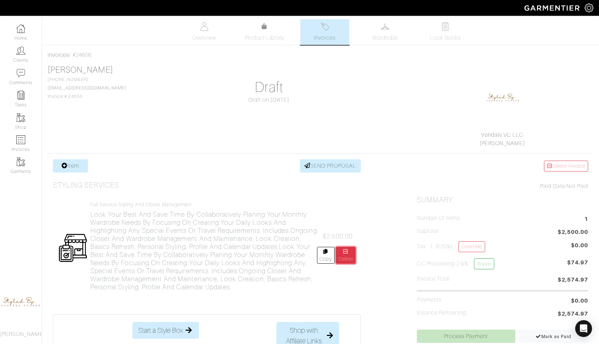
click at [346, 257] on link "Delete" at bounding box center [346, 255] width 20 height 17
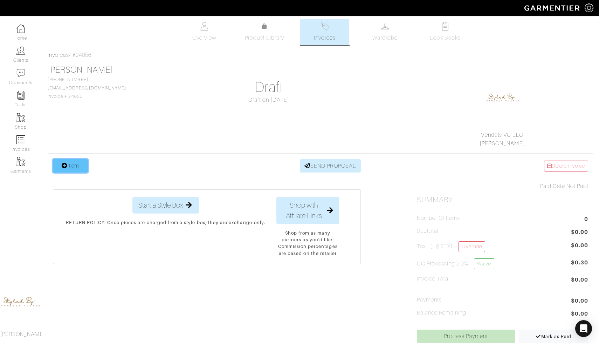
click at [82, 168] on link "Item" at bounding box center [70, 165] width 35 height 13
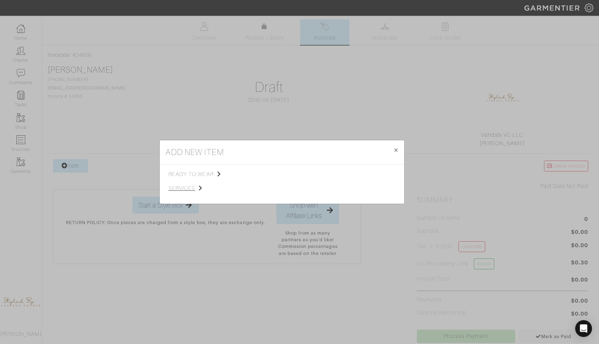
click at [194, 189] on span "services" at bounding box center [203, 188] width 70 height 8
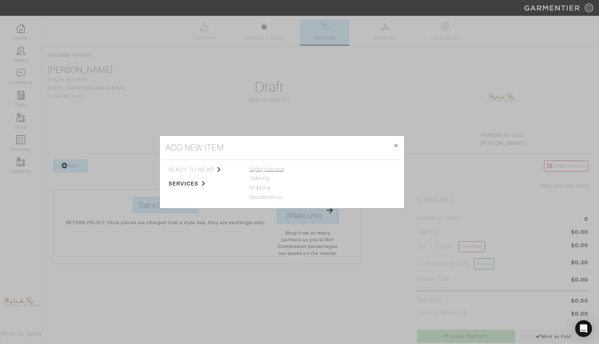
click at [267, 169] on span "Styling Service" at bounding box center [266, 169] width 35 height 6
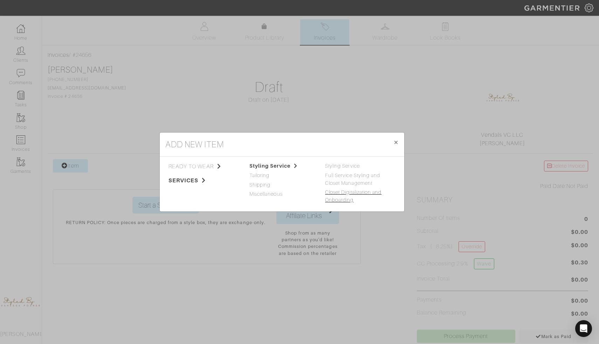
click at [337, 191] on link "Closet Digitalization and Onboarding" at bounding box center [353, 195] width 56 height 13
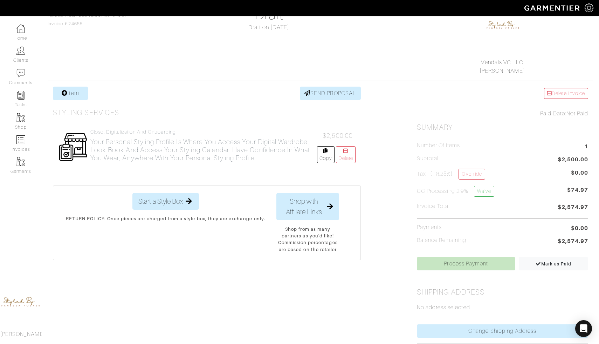
scroll to position [71, 0]
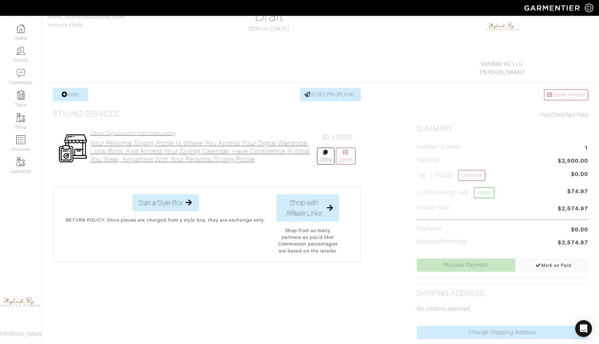
click at [198, 145] on h2 "Your Personal Styling Profile is where you access your digital wardrobe, look b…" at bounding box center [203, 151] width 227 height 24
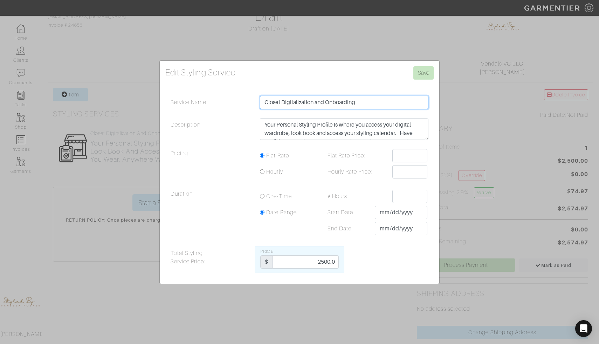
drag, startPoint x: 367, startPoint y: 102, endPoint x: 180, endPoint y: 93, distance: 187.9
click at [180, 93] on form "Edit Styling Service Save Service Name Closet Digitalization and Onboarding Des…" at bounding box center [299, 169] width 268 height 206
type input "CLOSET DIGITALIZATION AND ONBOARDING"
click at [375, 171] on label "Hourly Rate Price:" at bounding box center [357, 171] width 70 height 13
click at [392, 171] on input "Hourly Rate Price:" at bounding box center [409, 171] width 35 height 13
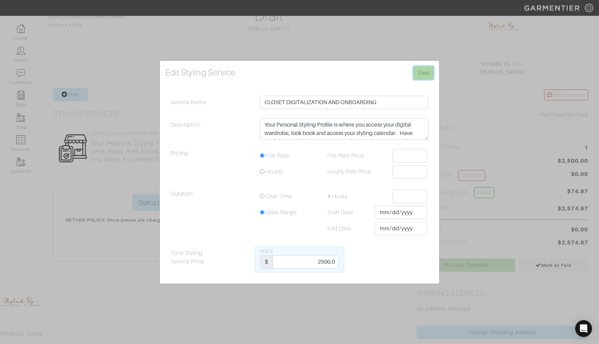
click at [423, 74] on input "Save" at bounding box center [423, 72] width 20 height 13
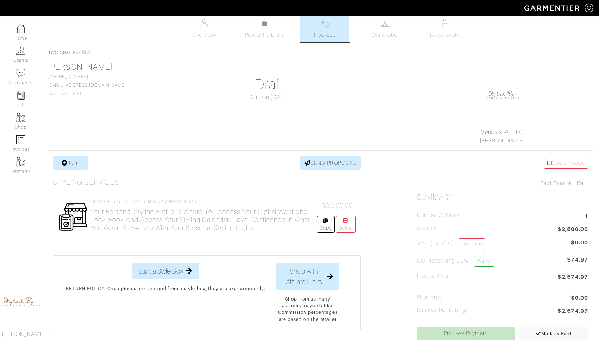
scroll to position [4, 0]
click at [322, 165] on link "SEND PROPOSAL" at bounding box center [330, 161] width 61 height 13
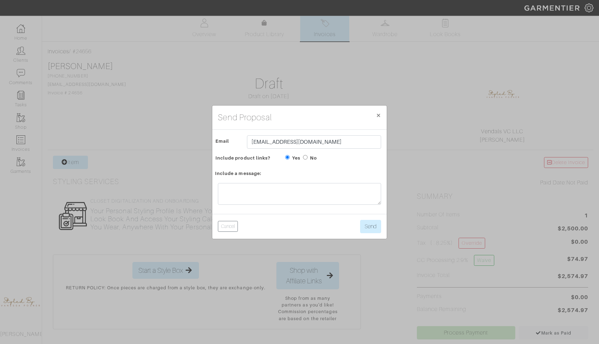
click at [304, 158] on input "No" at bounding box center [305, 157] width 5 height 5
radio input "true"
click at [297, 187] on textarea at bounding box center [299, 194] width 163 height 22
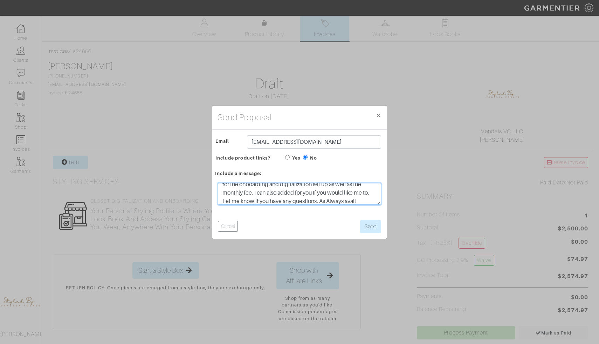
scroll to position [72, 0]
click at [235, 201] on textarea "Hi Ilona, Hope you are doing great! you should have just received an email from…" at bounding box center [299, 194] width 163 height 22
click at [305, 198] on textarea "Hi Ilona, Hope you are doing great! you should have just received an email from…" at bounding box center [299, 194] width 163 height 22
click at [244, 189] on textarea "Hi Ilona, Hope you are doing great! you should have just received an email from…" at bounding box center [299, 194] width 163 height 22
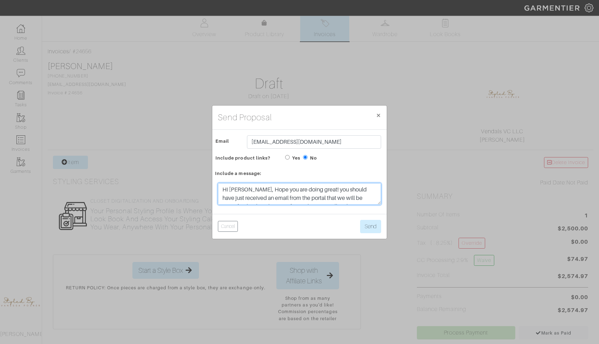
click at [313, 189] on textarea "Hi Ilona, Hope you are doing great! you should have just received an email from…" at bounding box center [299, 194] width 163 height 22
click at [358, 189] on textarea "Hi Ilona, Hope you are doing great! You should have just received an email from…" at bounding box center [299, 194] width 163 height 22
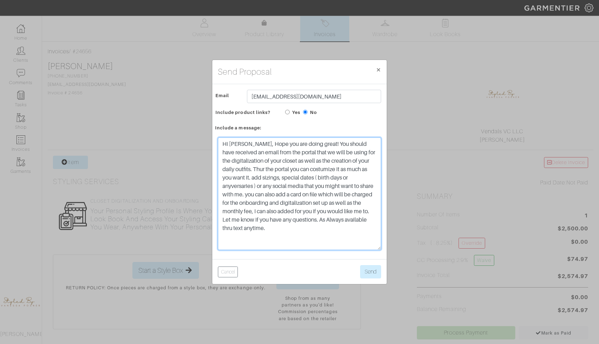
drag, startPoint x: 380, startPoint y: 203, endPoint x: 361, endPoint y: 294, distance: 92.7
click at [361, 294] on div "Send Proposal × Close Email Ilonafriedman20@gmail.com Include product links? Ye…" at bounding box center [299, 172] width 599 height 344
click at [265, 171] on textarea "Hi Ilona, Hope you are doing great! You should have received an email from the …" at bounding box center [299, 193] width 163 height 112
click at [330, 169] on textarea "Hi Ilona, Hope you are doing great! You should have received an email from the …" at bounding box center [299, 193] width 163 height 112
drag, startPoint x: 255, startPoint y: 168, endPoint x: 258, endPoint y: 187, distance: 18.6
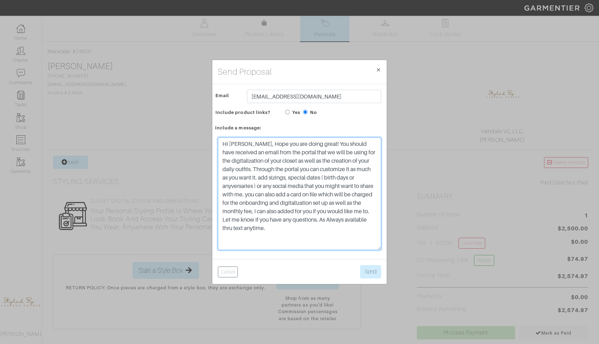
click at [258, 187] on textarea "Hi Ilona, Hope you are doing great! You should have received an email from the …" at bounding box center [299, 193] width 163 height 112
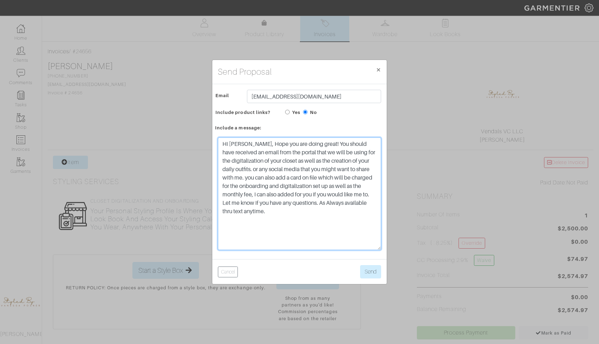
drag, startPoint x: 316, startPoint y: 161, endPoint x: 251, endPoint y: 171, distance: 65.6
click at [251, 172] on textarea "Hi Ilona, Hope you are doing great! You should have received an email from the …" at bounding box center [299, 193] width 163 height 112
drag, startPoint x: 241, startPoint y: 169, endPoint x: 374, endPoint y: 192, distance: 134.7
click at [374, 192] on textarea "Hi Ilona, Hope you are doing great! You should have received an email from the …" at bounding box center [299, 193] width 163 height 112
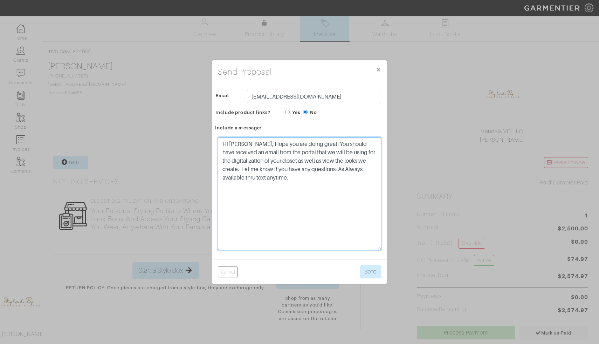
drag, startPoint x: 242, startPoint y: 169, endPoint x: 289, endPoint y: 179, distance: 48.5
click at [289, 179] on textarea "Hi Ilona, Hope you are doing great! You should have received an email from the …" at bounding box center [299, 193] width 163 height 112
click at [242, 169] on textarea "Hi Ilona, Hope you are doing great! You should have received an email from the …" at bounding box center [299, 193] width 163 height 112
click at [256, 196] on textarea "Hi Ilona, Hope you are doing great! You should have received an email from the …" at bounding box center [299, 193] width 163 height 112
click at [244, 143] on textarea "Hi Ilona, Hope you are doing great! You should have received an email from the …" at bounding box center [299, 193] width 163 height 112
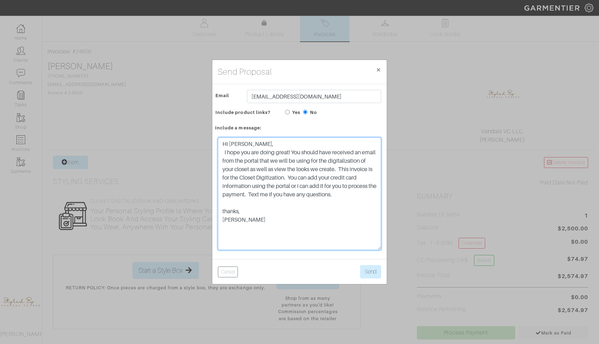
click at [242, 161] on textarea "Hi Ilona, I hope you are doing great! You should have received an email from th…" at bounding box center [299, 193] width 163 height 112
click at [276, 161] on textarea "Hi Ilona, I hope you are doing great! You should have received an email for the…" at bounding box center [299, 193] width 163 height 112
click at [275, 161] on textarea "Hi Ilona, I hope you are doing great! You should have received an email for the…" at bounding box center [299, 193] width 163 height 112
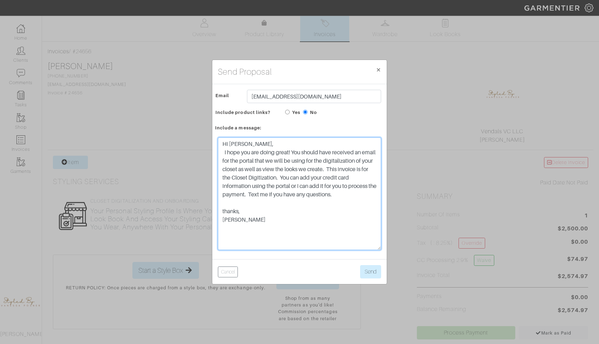
click at [275, 161] on textarea "Hi Ilona, I hope you are doing great! You should have received an email for the…" at bounding box center [299, 193] width 163 height 112
click at [342, 169] on textarea "Hi Ilona, I hope you are doing great! You should have received an email for the…" at bounding box center [299, 193] width 163 height 112
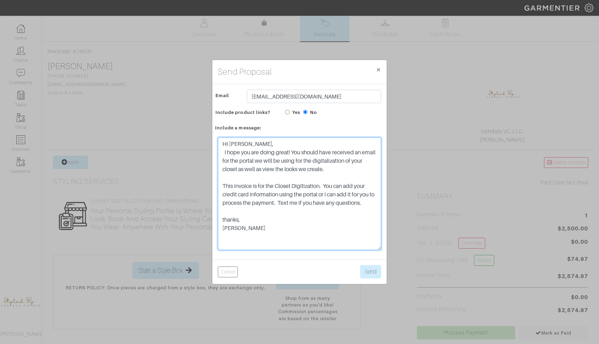
type textarea "Hi Ilona, I hope you are doing great! You should have received an email for the…"
click at [222, 185] on textarea "Hi Ilona, I hope you are doing great! You should have received an email for the…" at bounding box center [299, 193] width 163 height 112
click at [365, 153] on textarea "Hi Ilona, I hope you are doing great! You should have received an email for the…" at bounding box center [299, 193] width 163 height 112
click at [316, 170] on textarea "Hi Ilona, I hope you are doing great! You should have received a separate email…" at bounding box center [299, 193] width 163 height 112
click at [327, 171] on textarea "Hi Ilona, I hope you are doing great! You should have received a separate email…" at bounding box center [299, 193] width 163 height 112
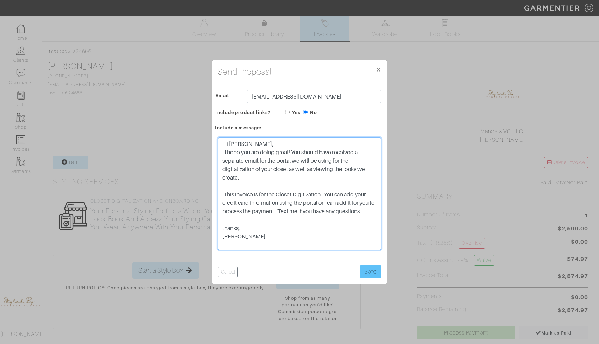
type textarea "Hi Ilona, I hope you are doing great! You should have received a separate email…"
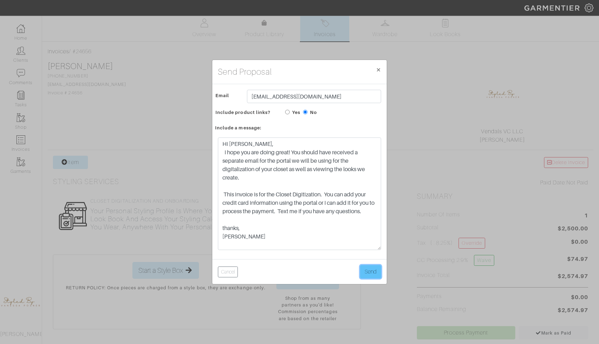
click at [372, 271] on button "Send" at bounding box center [370, 271] width 21 height 13
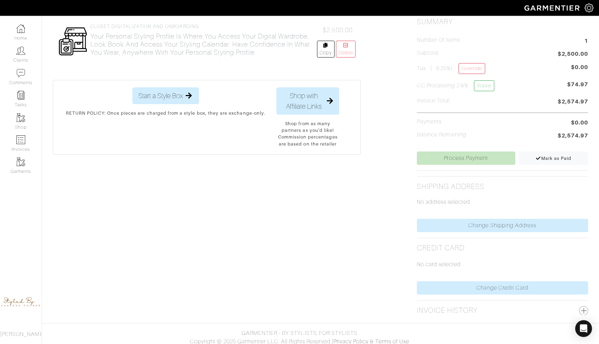
scroll to position [182, 0]
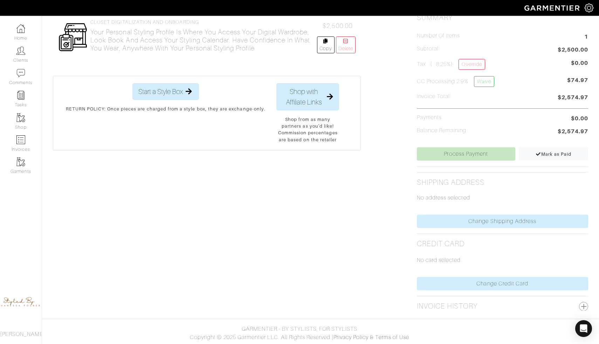
click at [583, 304] on button "button" at bounding box center [583, 306] width 9 height 9
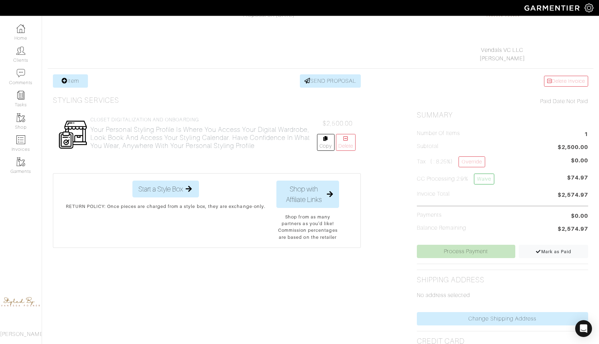
scroll to position [256, 0]
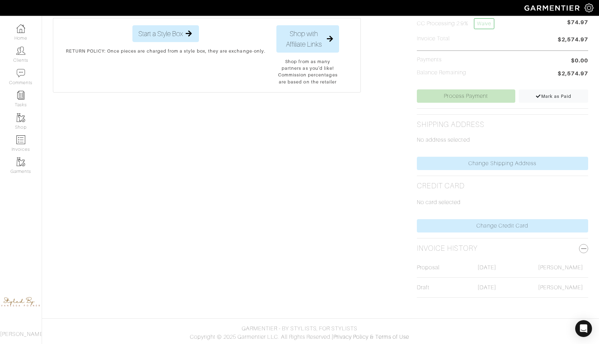
click at [545, 263] on div "[PERSON_NAME]" at bounding box center [563, 267] width 61 height 8
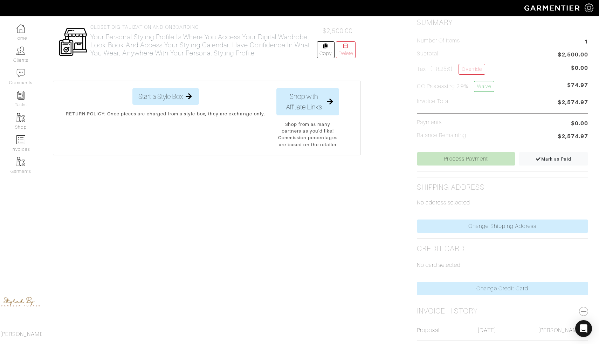
scroll to position [0, 0]
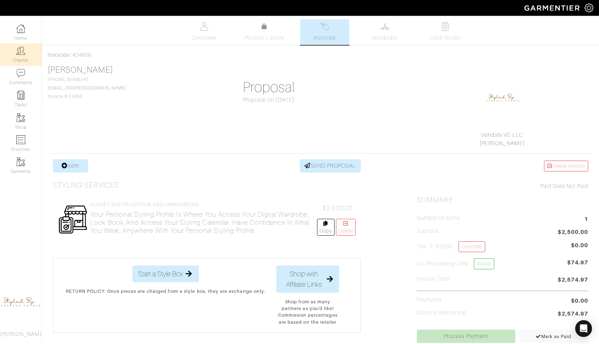
click at [25, 49] on img at bounding box center [20, 50] width 9 height 9
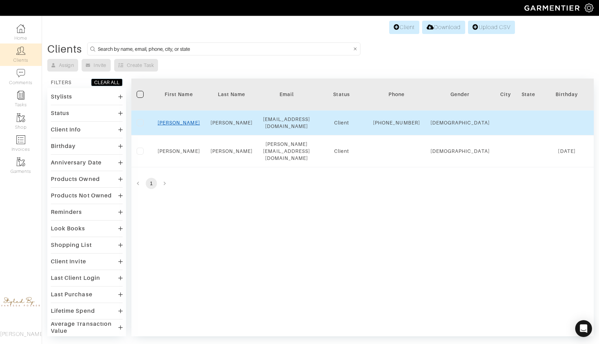
click at [183, 125] on link "Ilona" at bounding box center [179, 123] width 42 height 6
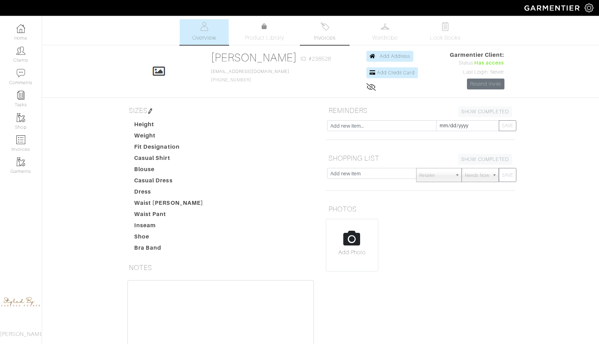
click at [319, 28] on link "Invoices" at bounding box center [324, 32] width 49 height 26
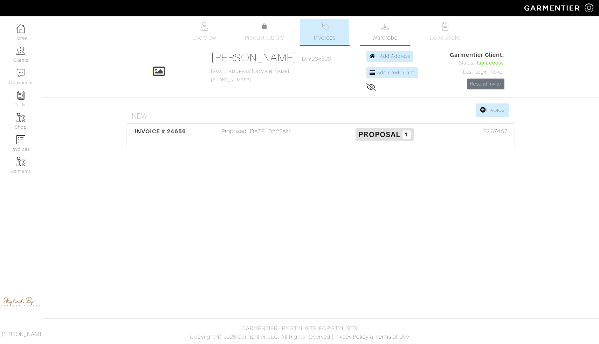
click at [391, 29] on link "Wardrobe" at bounding box center [384, 32] width 49 height 26
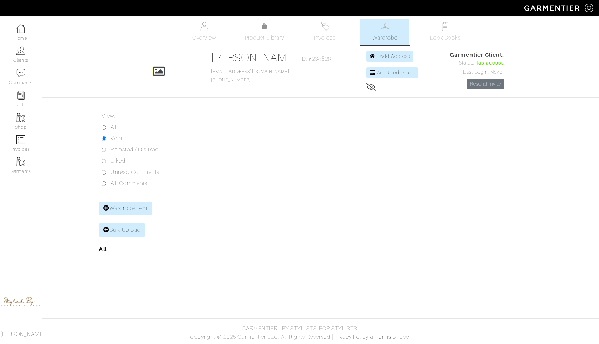
click at [381, 37] on span "Wardrobe" at bounding box center [384, 38] width 25 height 8
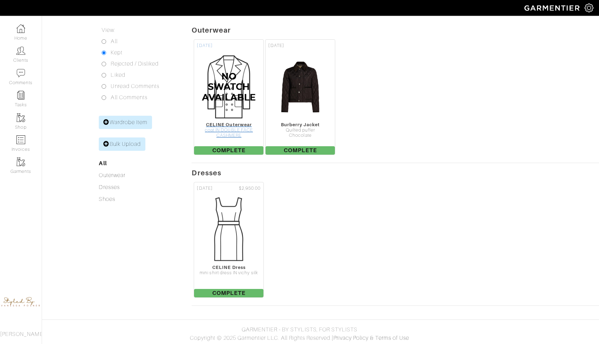
scroll to position [87, 0]
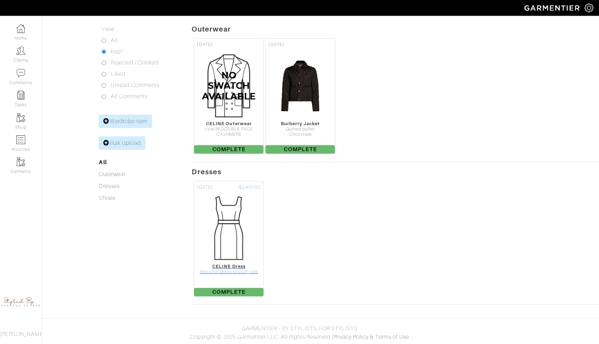
click at [223, 247] on img at bounding box center [229, 228] width 70 height 70
